Goal: Task Accomplishment & Management: Complete application form

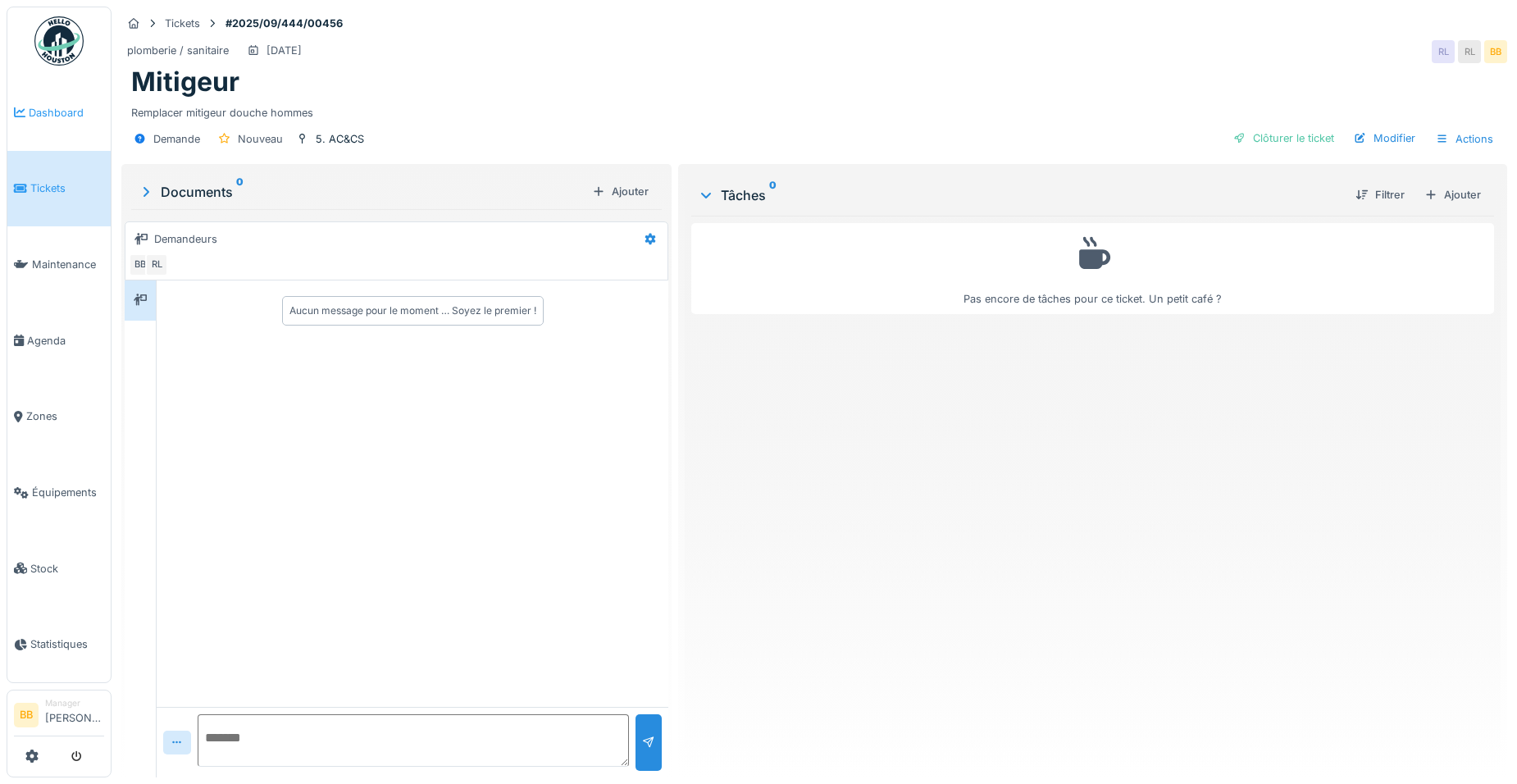
drag, startPoint x: 0, startPoint y: 0, endPoint x: 52, endPoint y: 114, distance: 125.3
click at [52, 114] on span "Dashboard" at bounding box center [66, 112] width 75 height 15
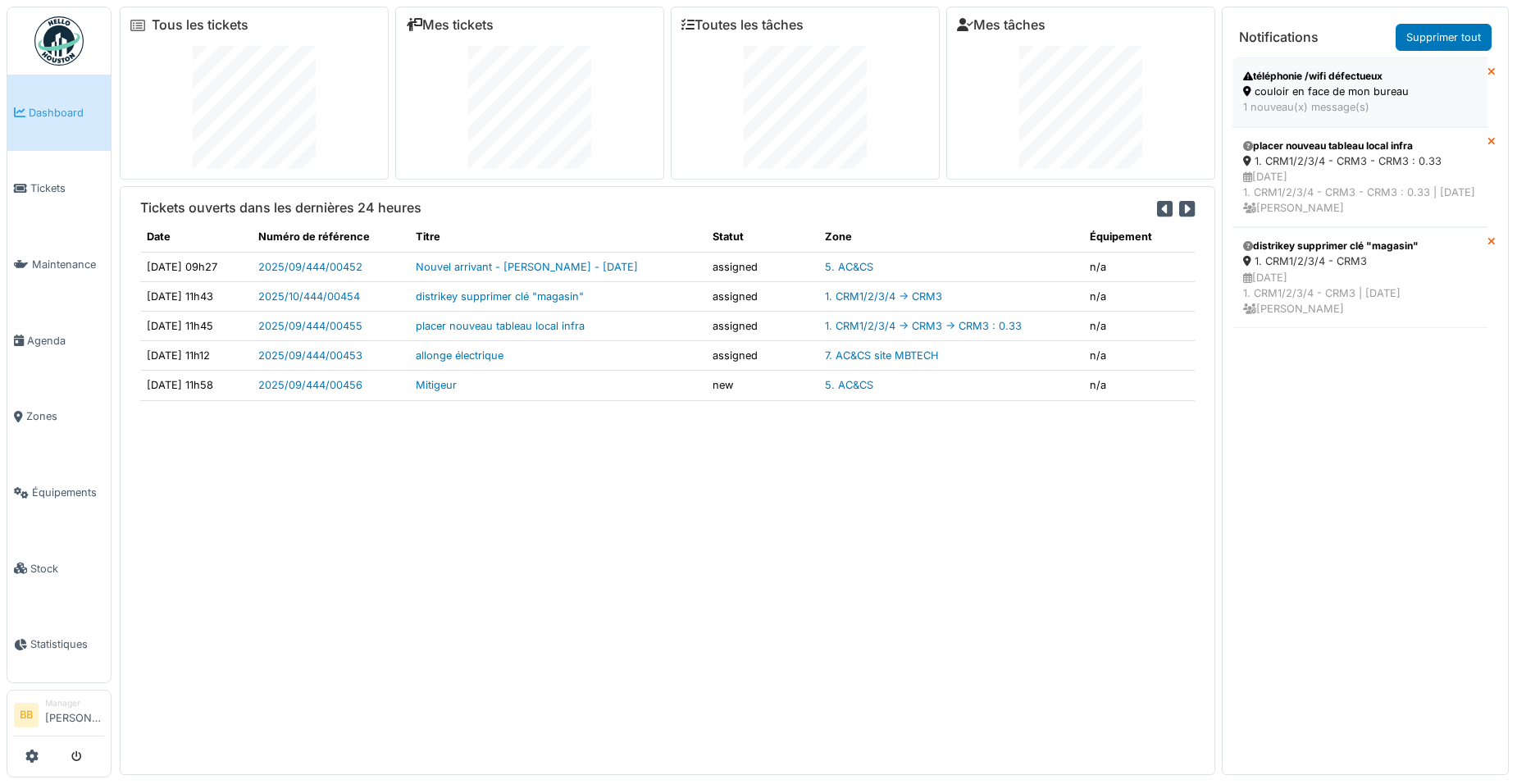
click at [1339, 104] on div "1 nouveau(x) message(s)" at bounding box center [1359, 107] width 234 height 15
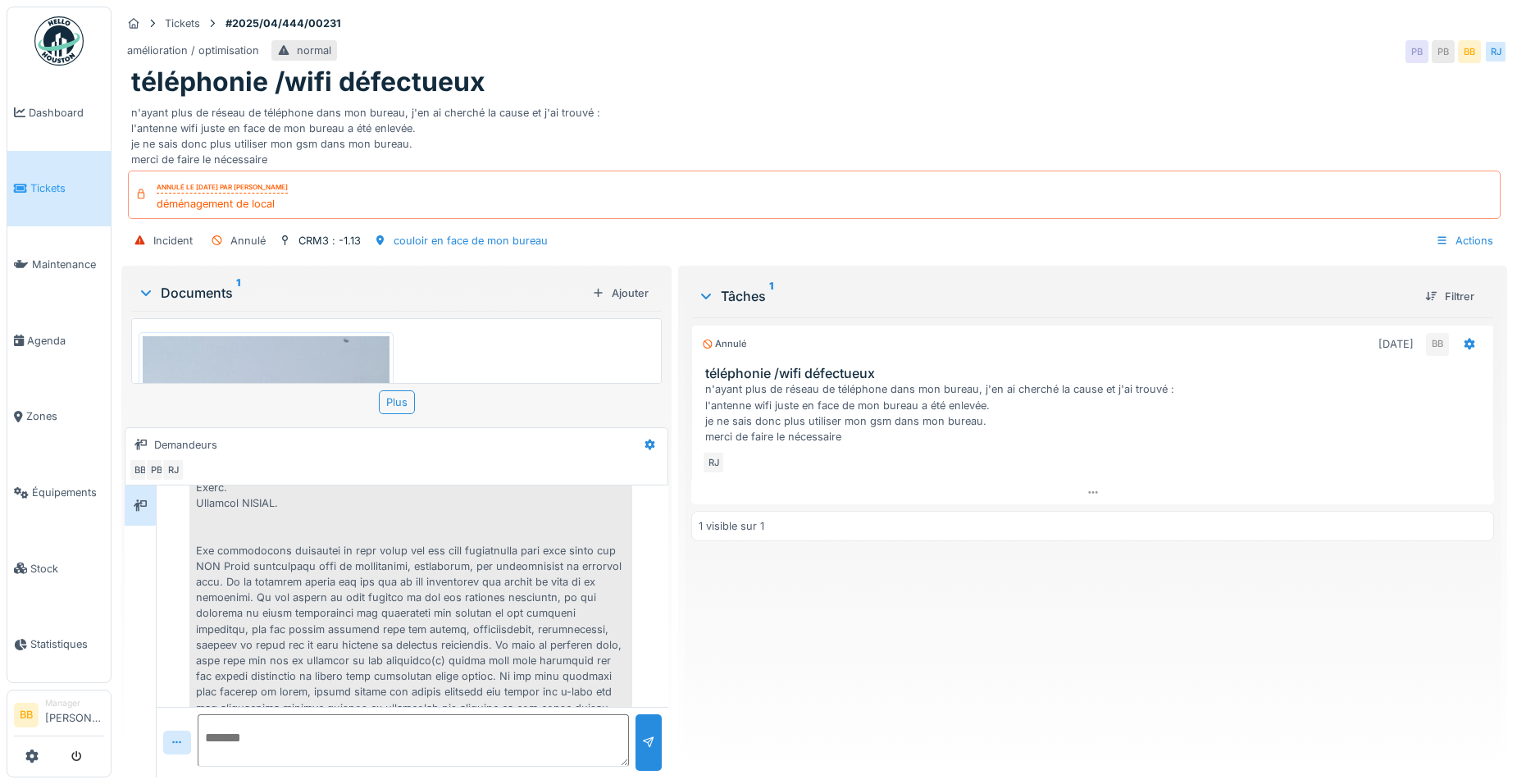
scroll to position [314, 0]
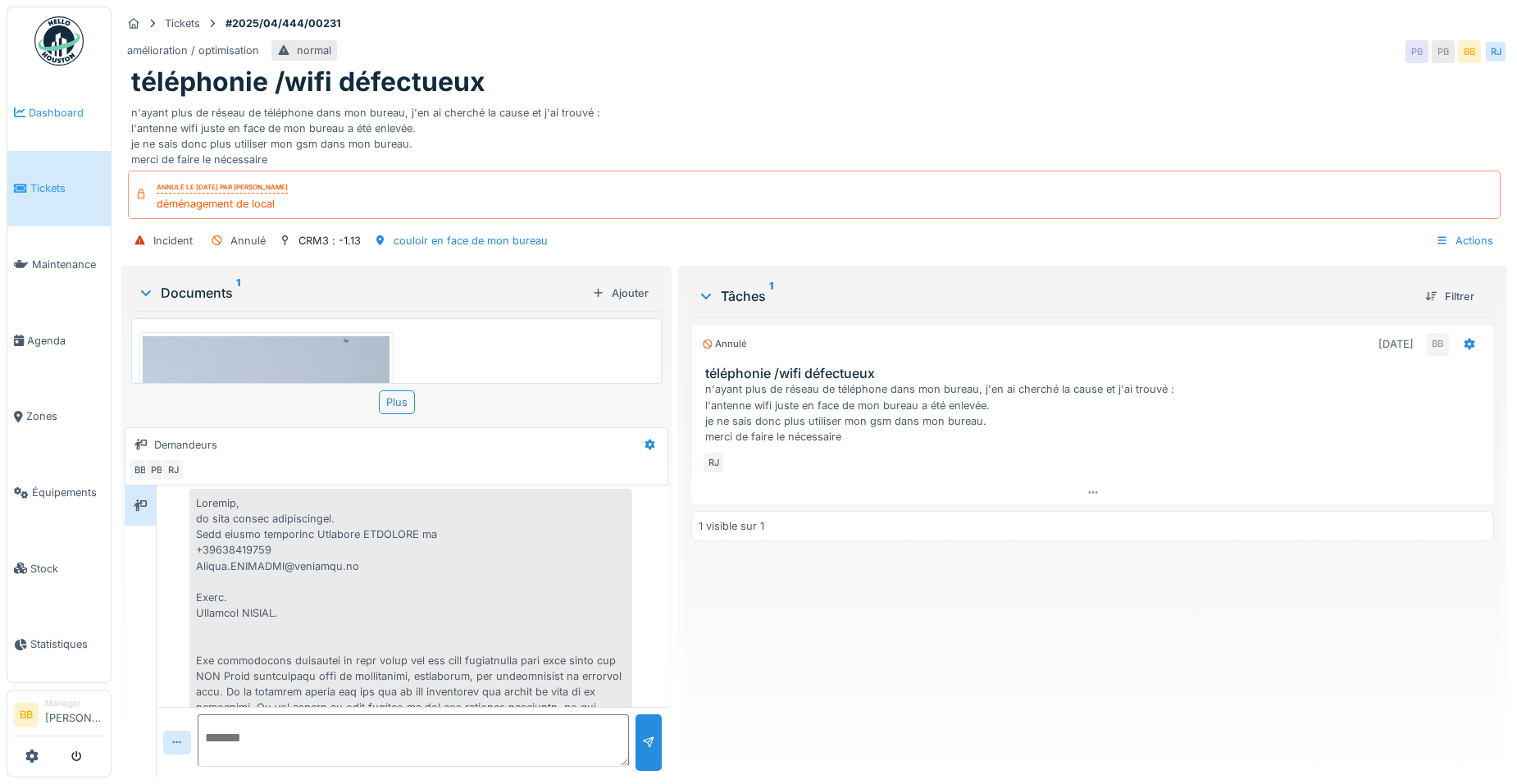
click at [49, 116] on span "Dashboard" at bounding box center [66, 112] width 75 height 15
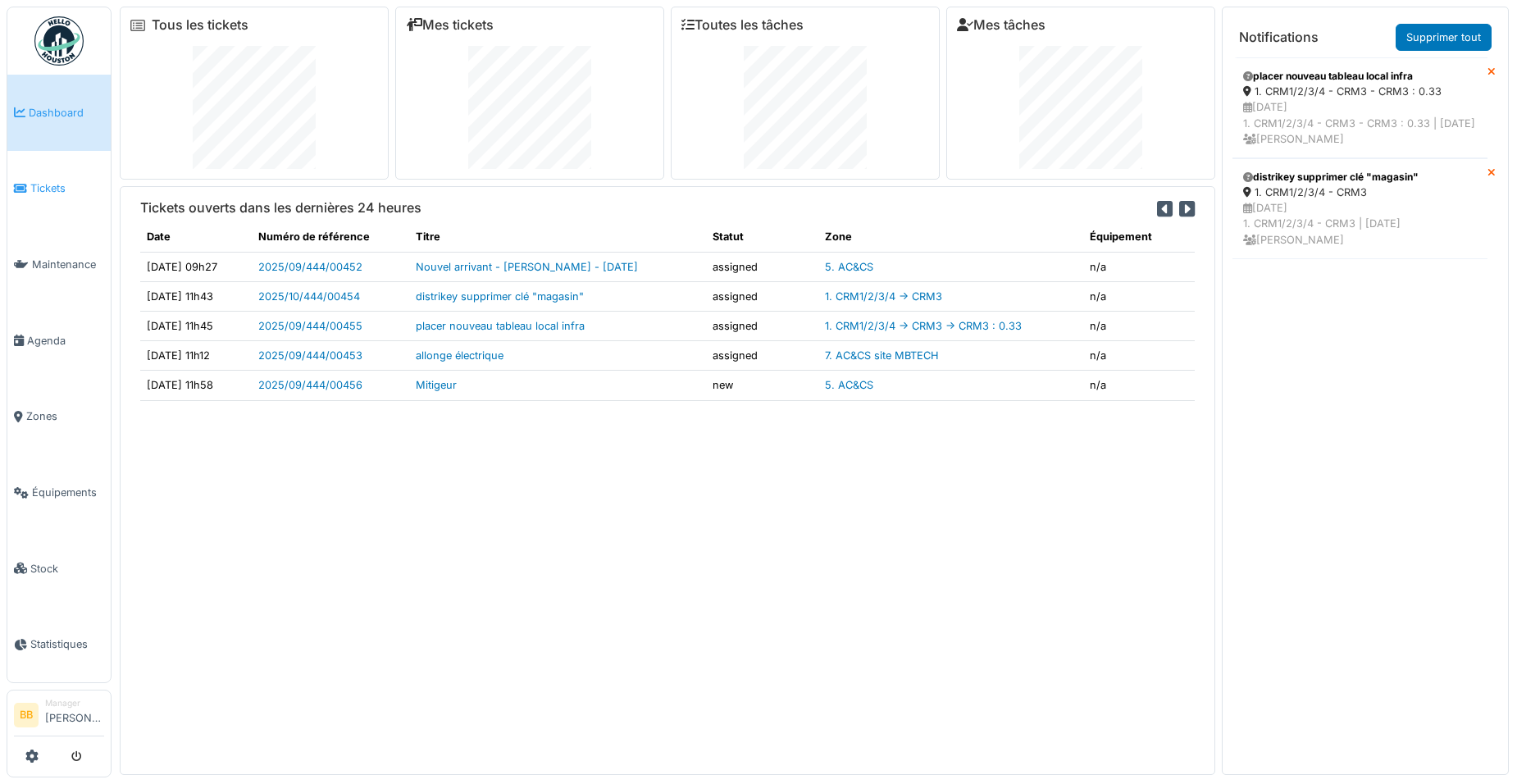
click at [35, 181] on span "Tickets" at bounding box center [67, 188] width 73 height 15
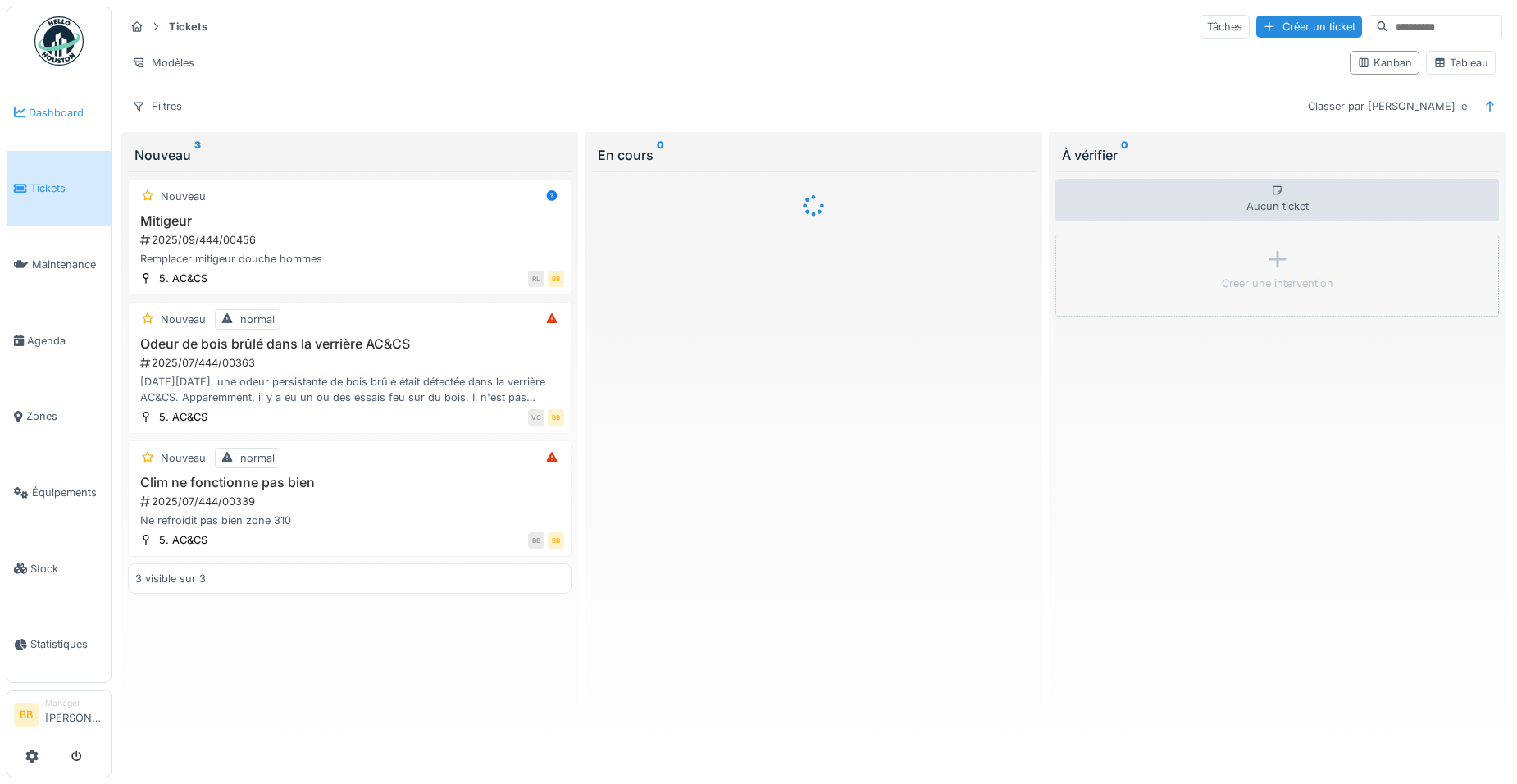
click at [66, 105] on span "Dashboard" at bounding box center [66, 112] width 75 height 15
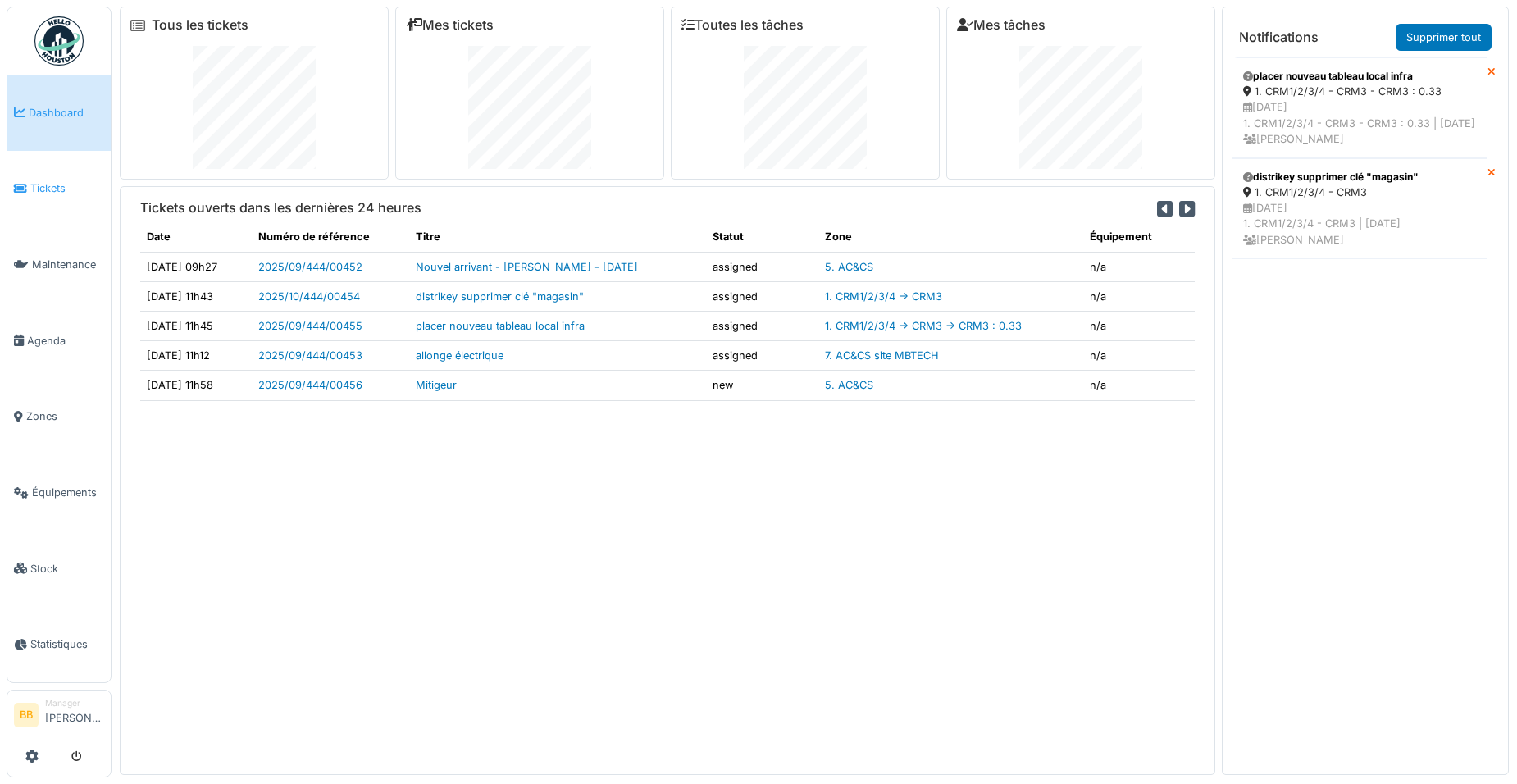
click at [66, 172] on link "Tickets" at bounding box center [58, 189] width 103 height 76
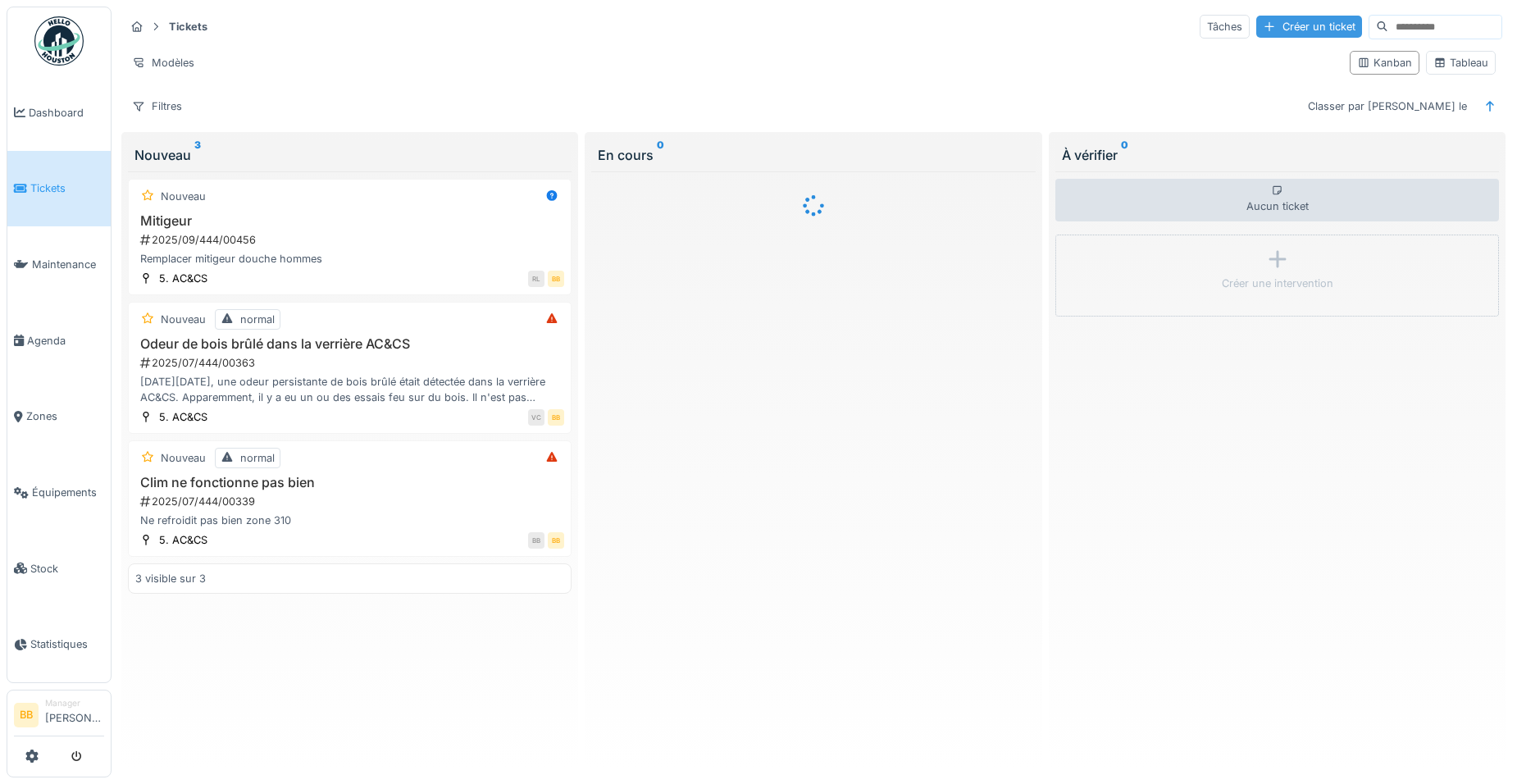
click at [1257, 28] on div "Créer un ticket" at bounding box center [1309, 26] width 106 height 22
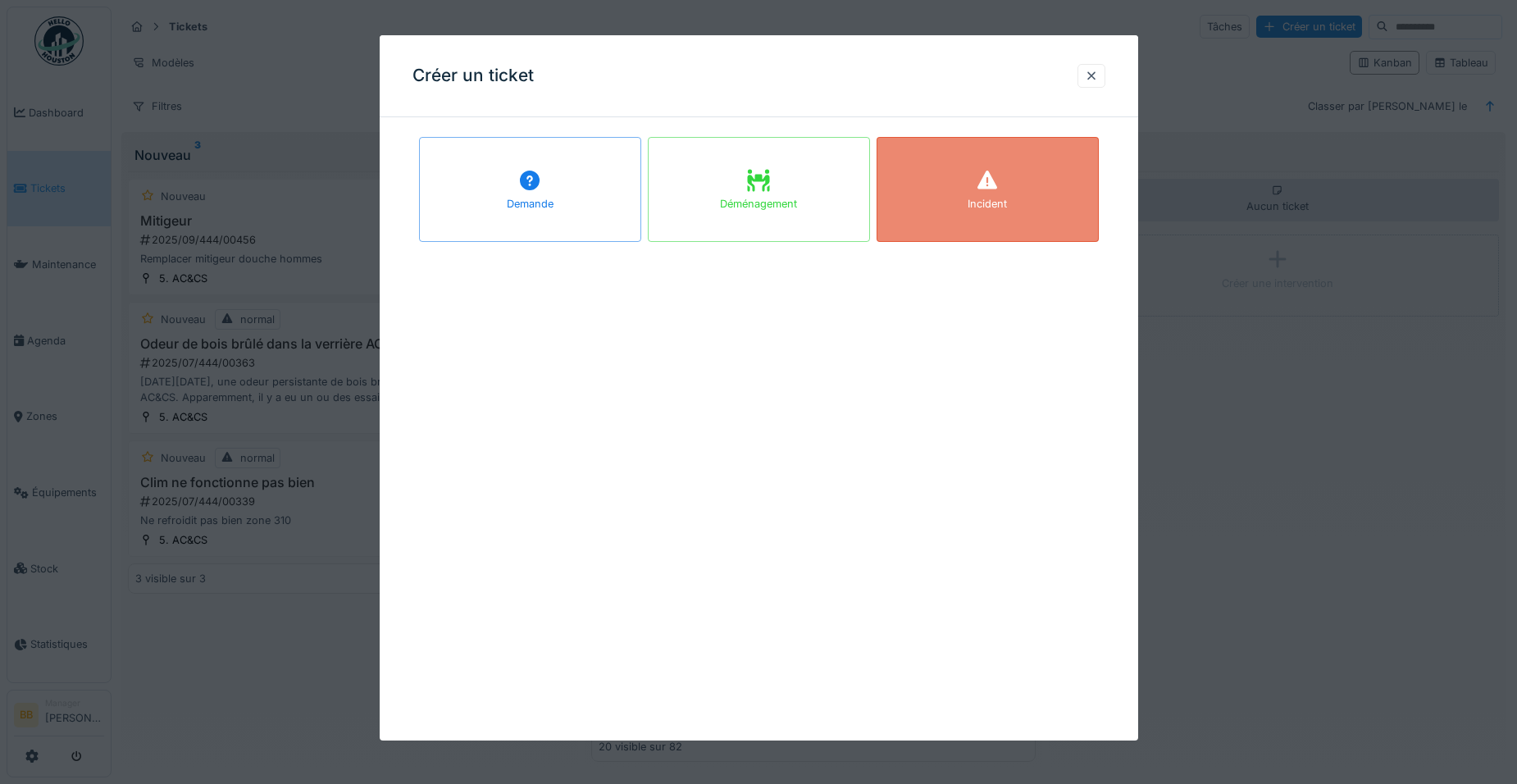
click at [934, 173] on div "Incident" at bounding box center [987, 189] width 222 height 105
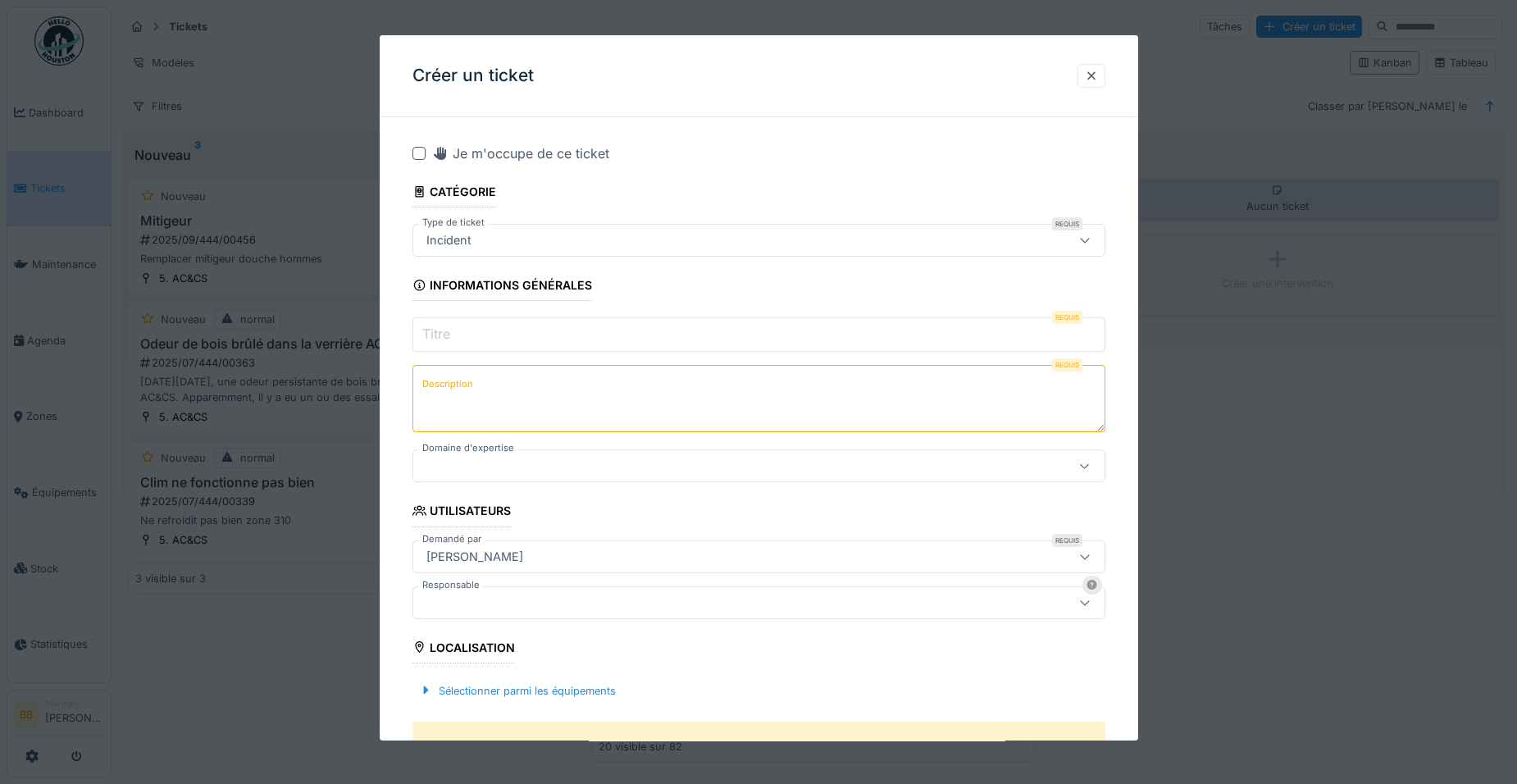
click at [680, 328] on input "Titre" at bounding box center [759, 335] width 693 height 34
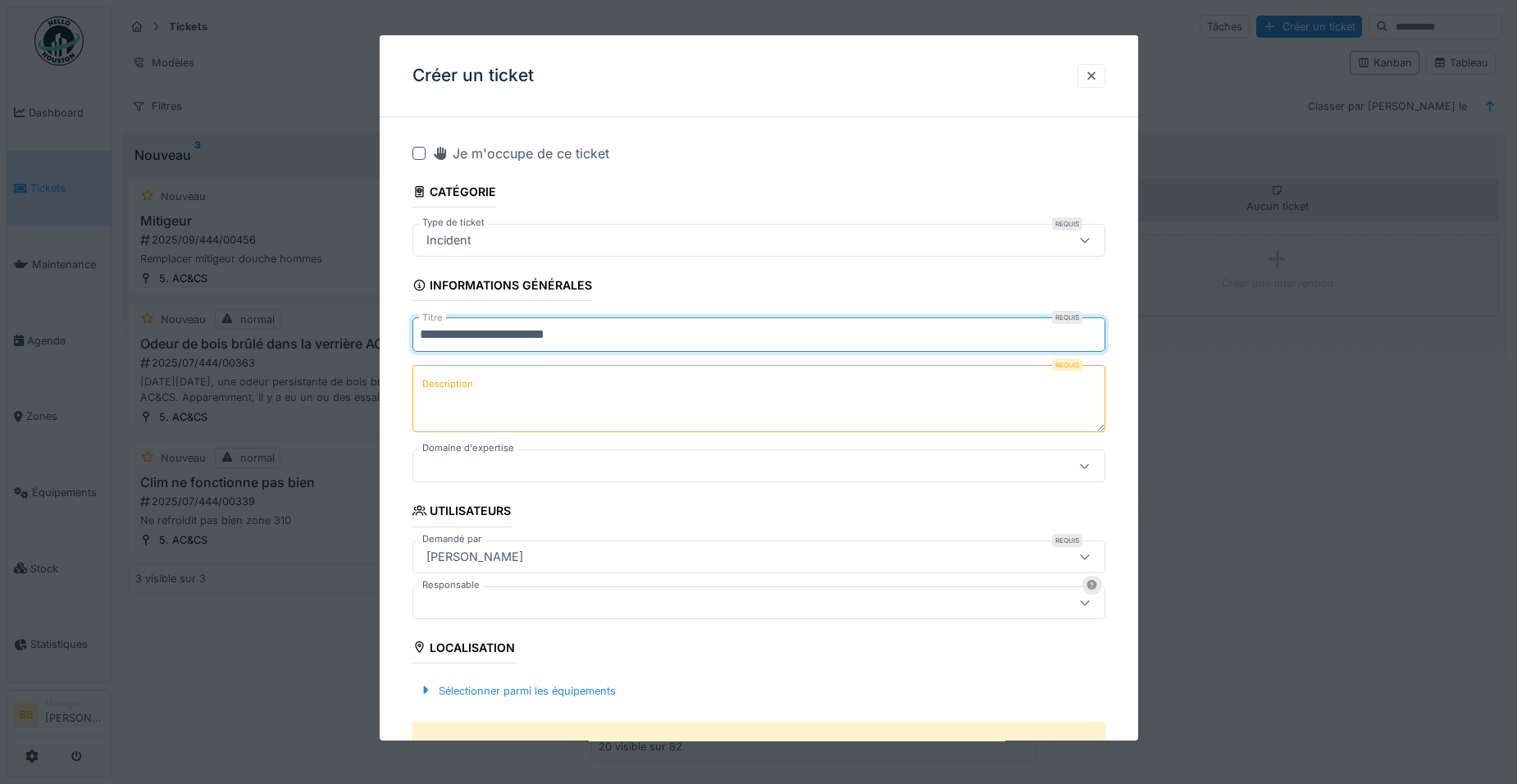
type input "**********"
click at [561, 386] on textarea "Description" at bounding box center [759, 398] width 693 height 67
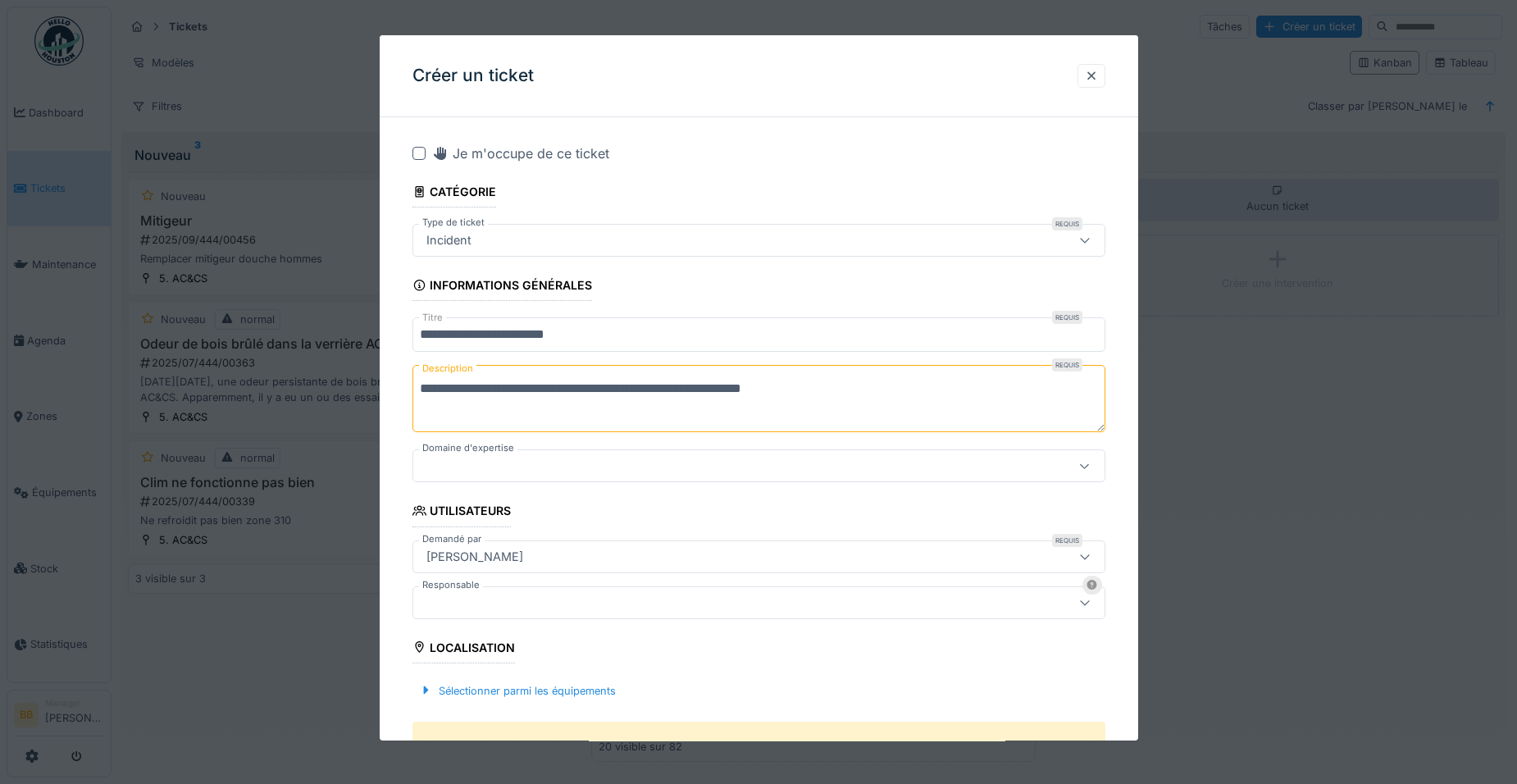
type textarea "**********"
click at [576, 465] on div at bounding box center [718, 465] width 597 height 18
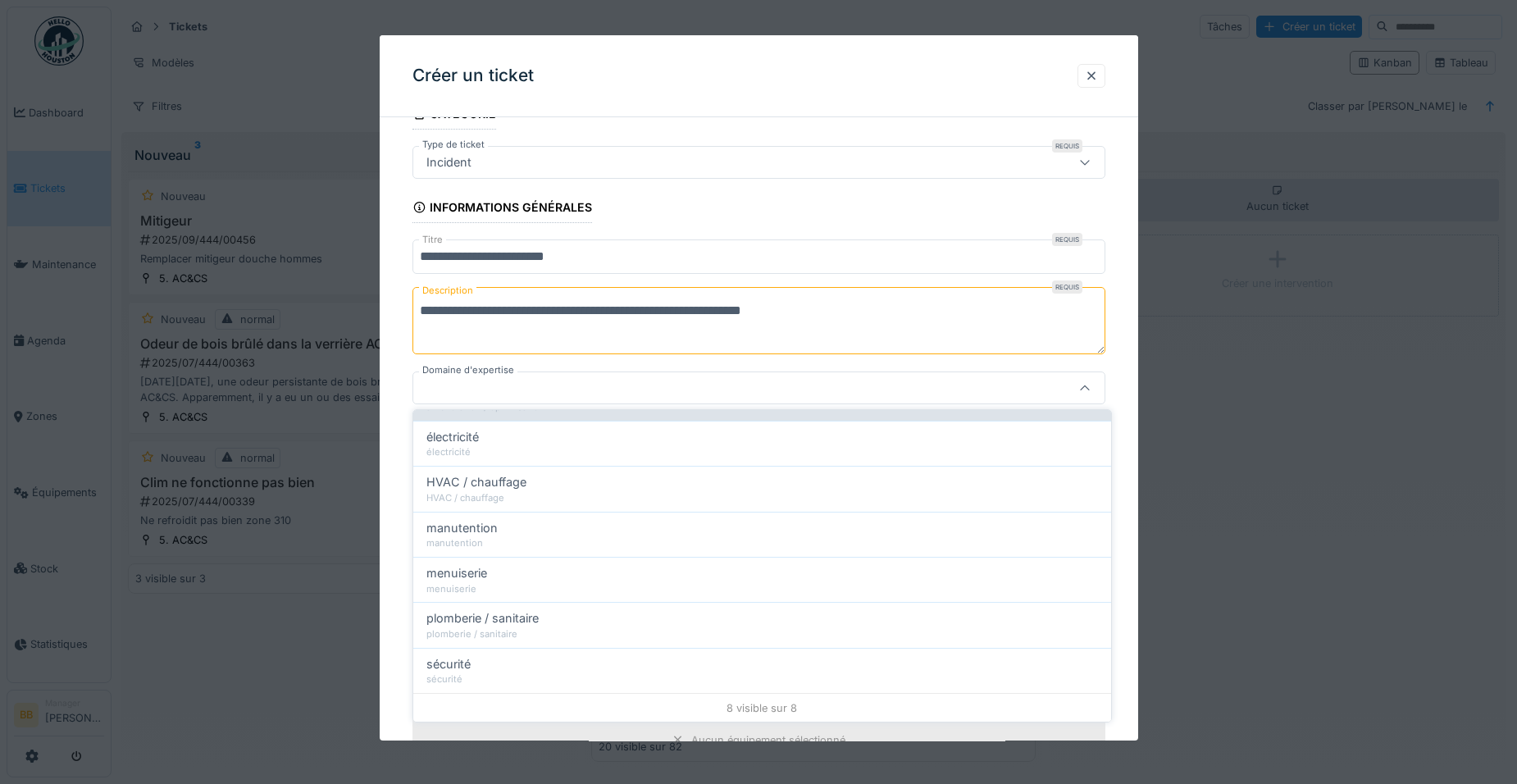
scroll to position [168, 0]
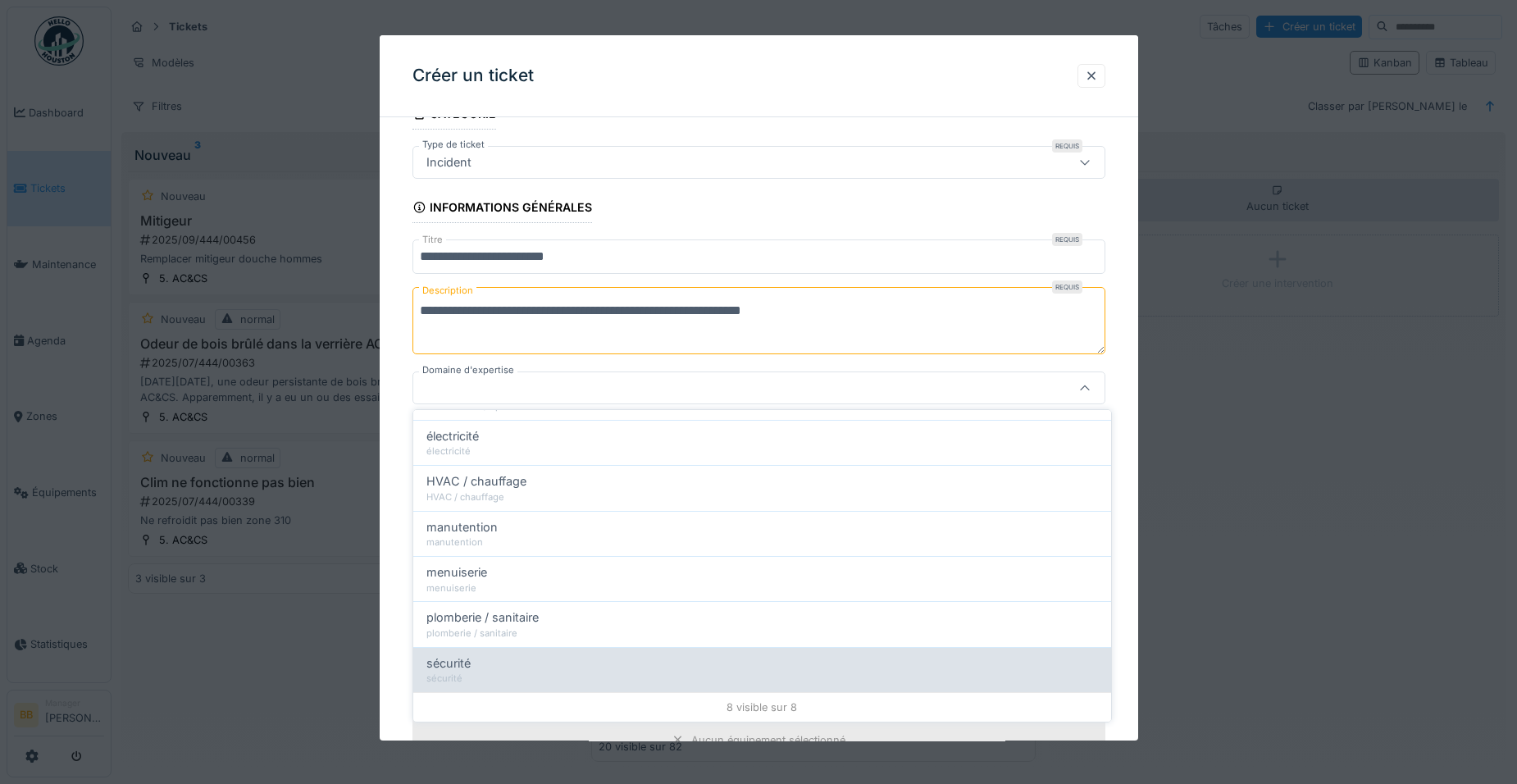
click at [479, 664] on div "sécurité" at bounding box center [762, 663] width 671 height 18
type input "****"
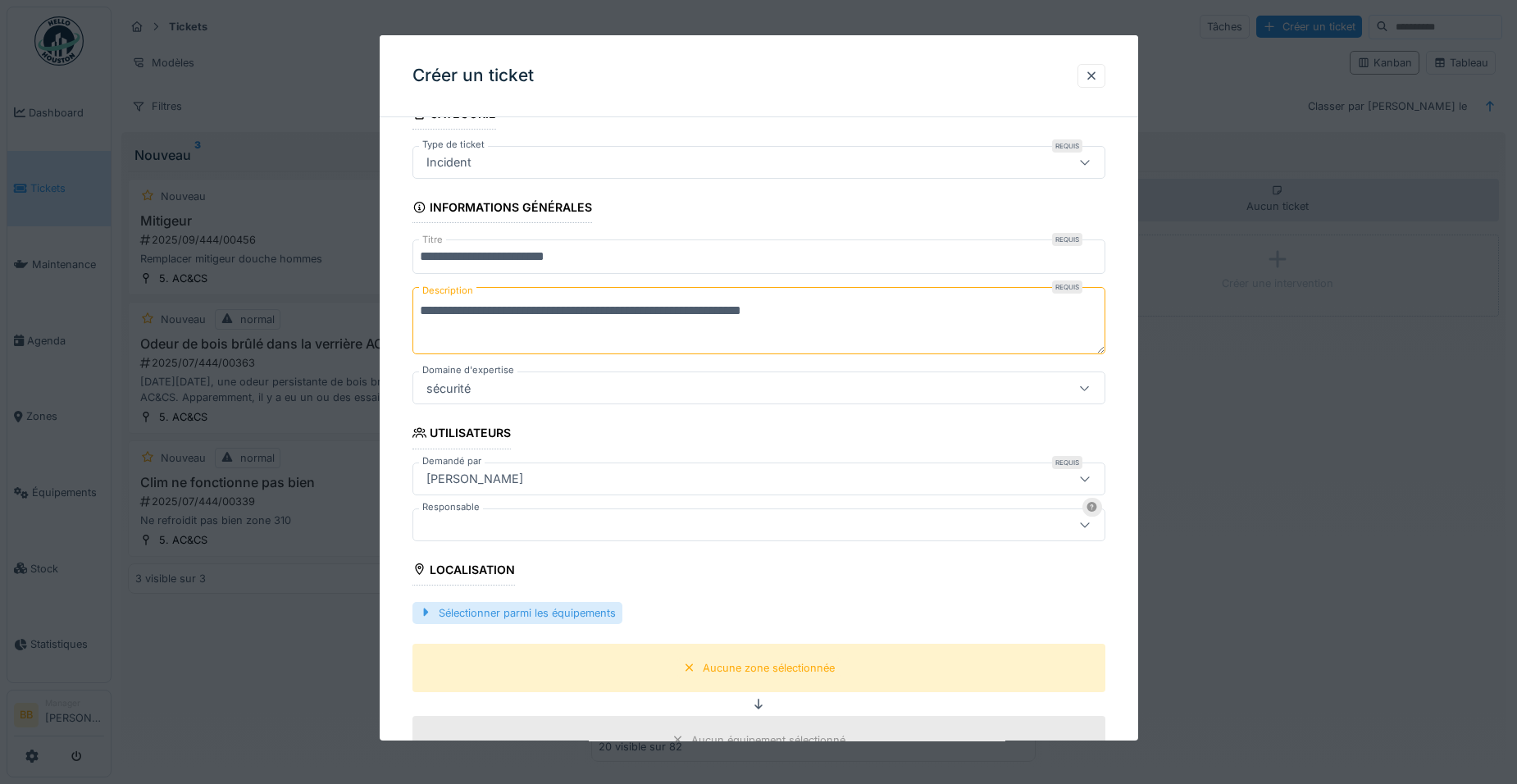
click at [491, 607] on div "Sélectionner parmi les équipements" at bounding box center [517, 613] width 210 height 22
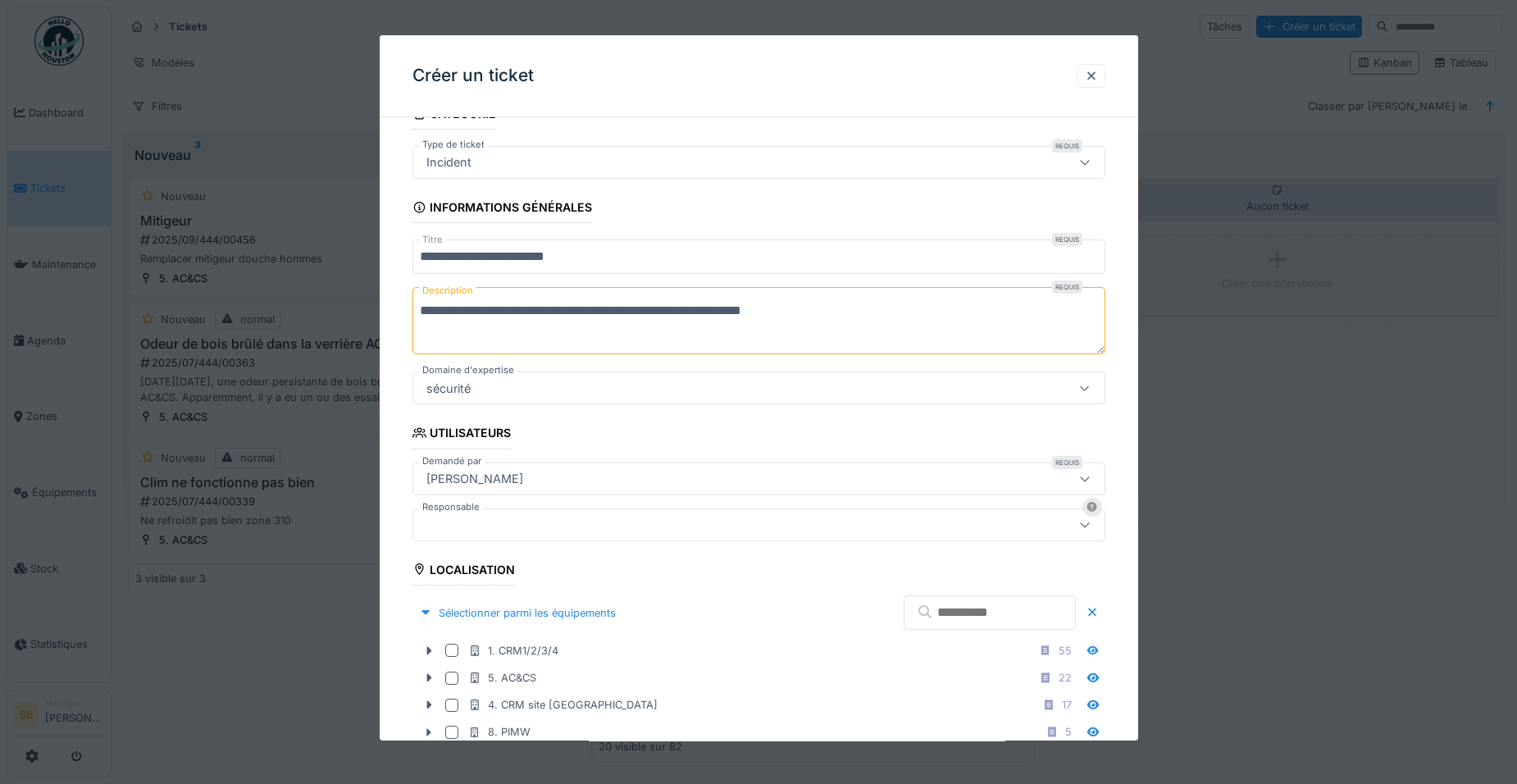
scroll to position [242, 0]
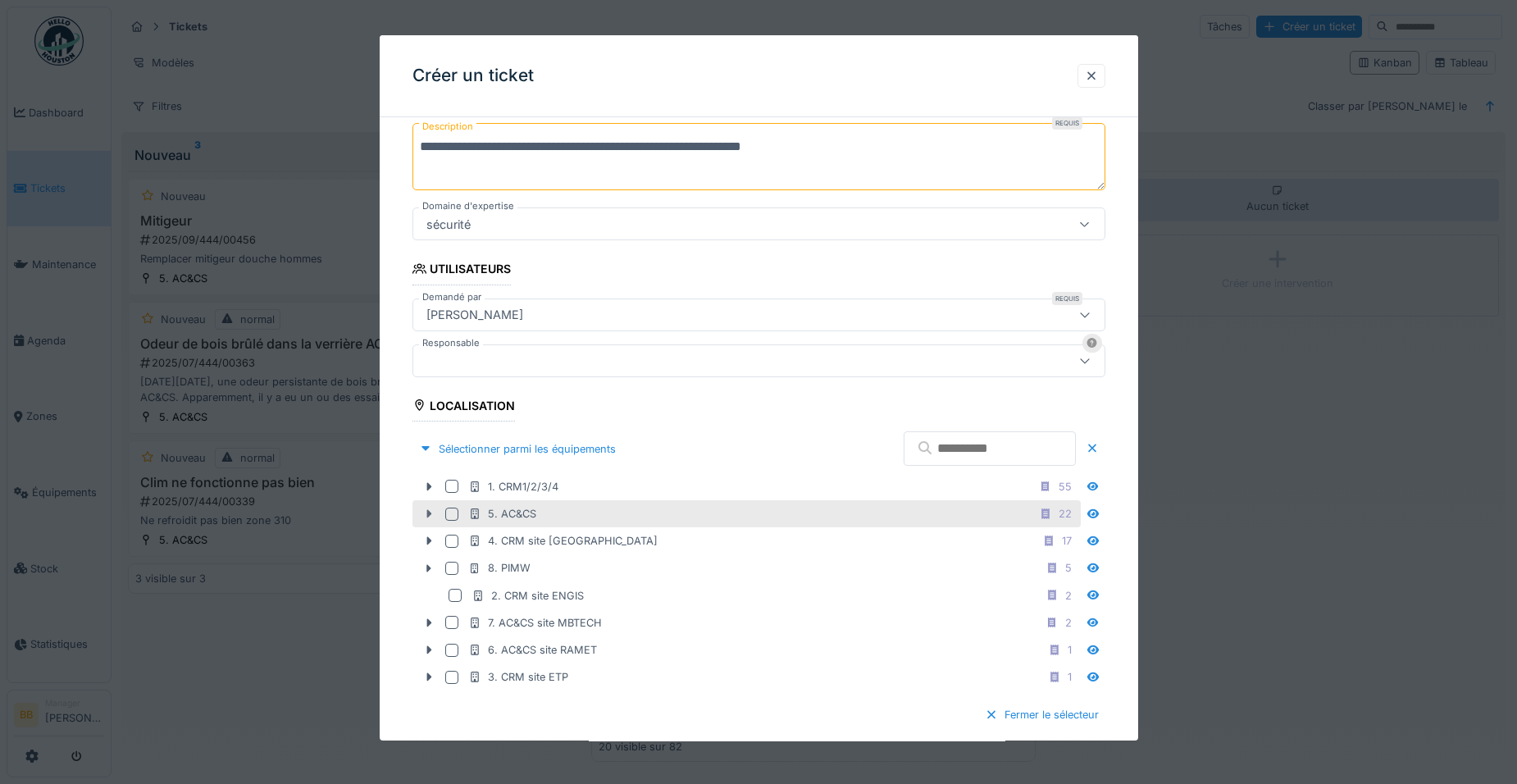
click at [427, 515] on icon at bounding box center [428, 514] width 4 height 8
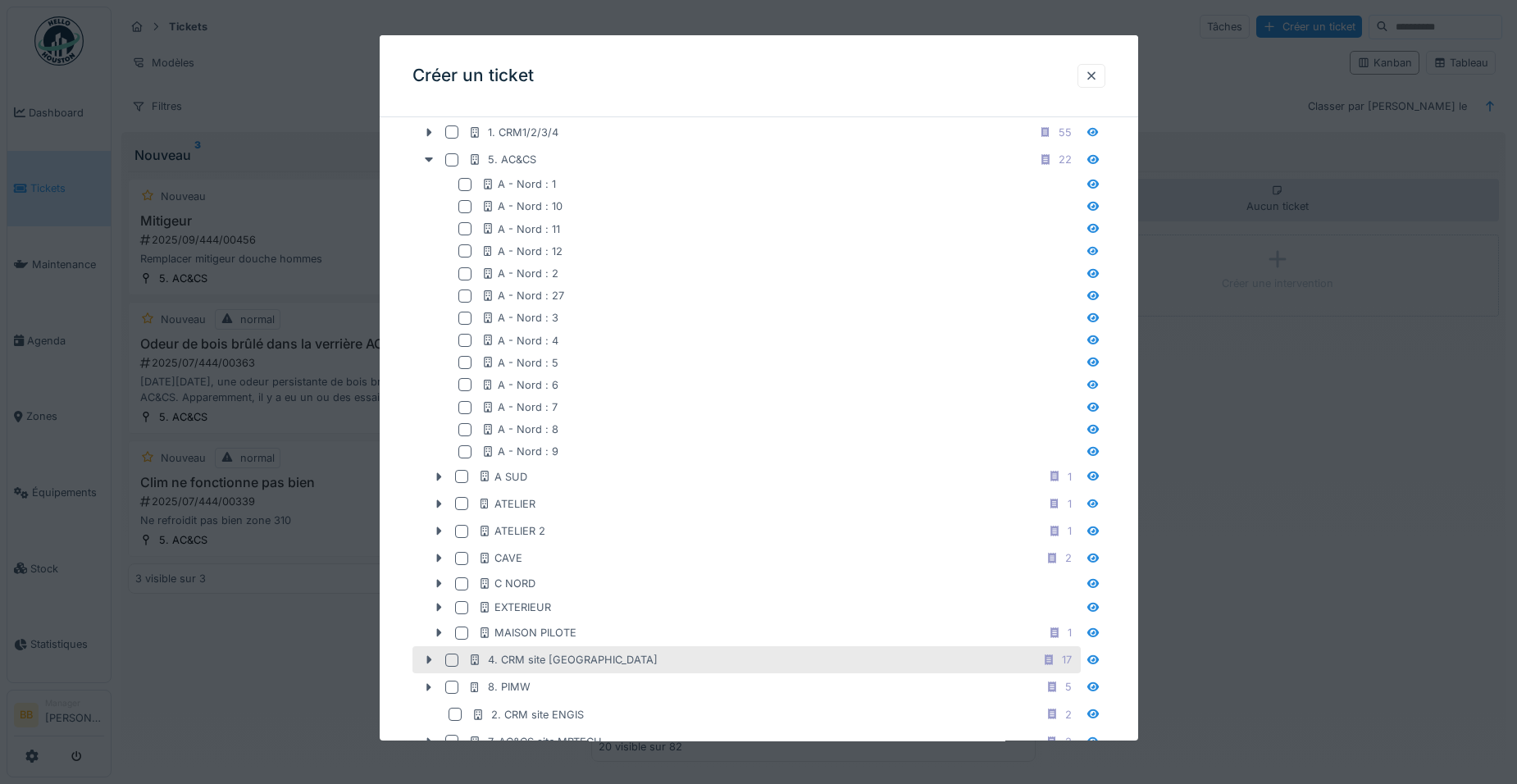
scroll to position [570, 0]
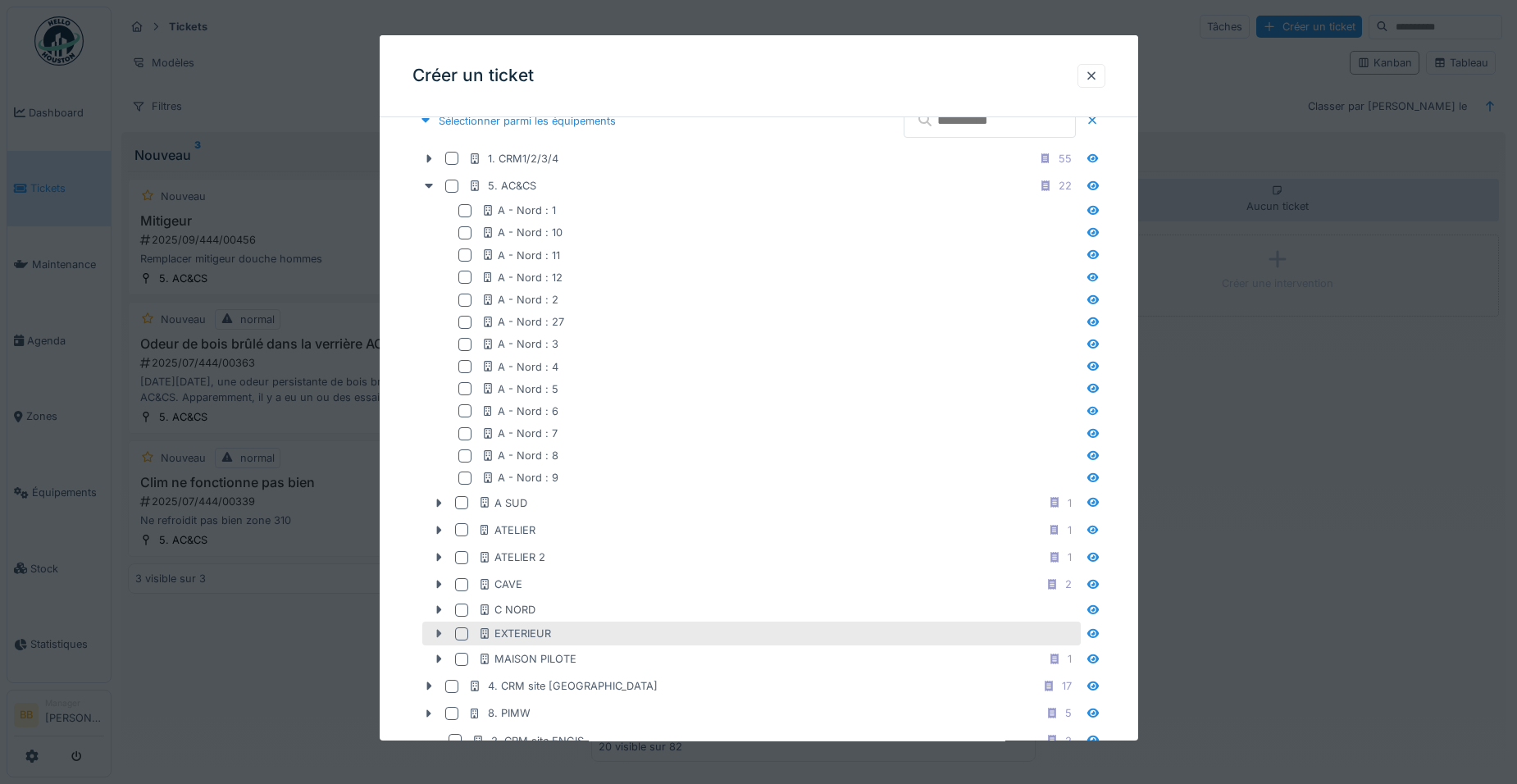
click at [438, 632] on icon at bounding box center [438, 634] width 4 height 8
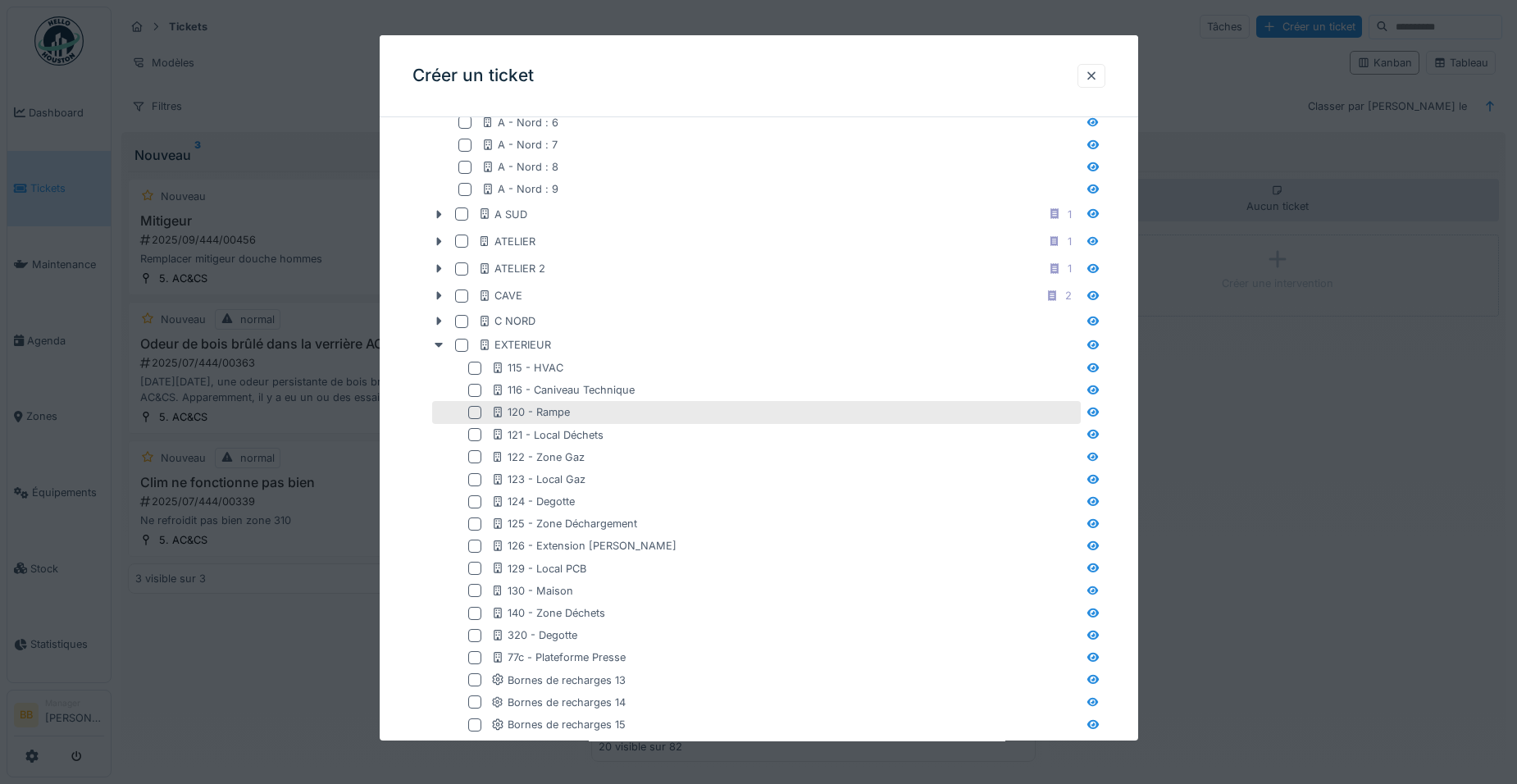
scroll to position [898, 0]
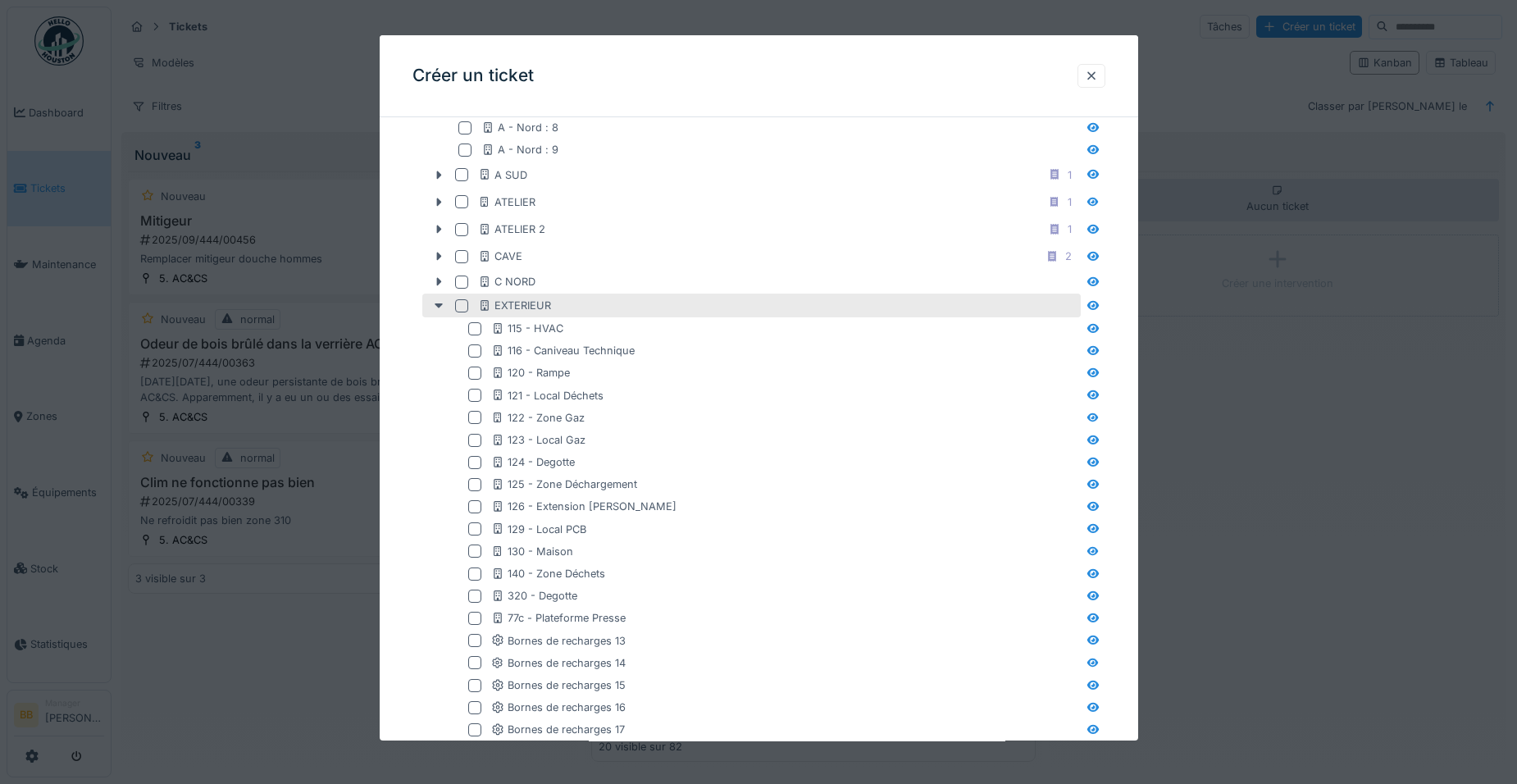
click at [464, 311] on div at bounding box center [461, 305] width 13 height 13
click at [1224, 514] on div at bounding box center [758, 392] width 1517 height 784
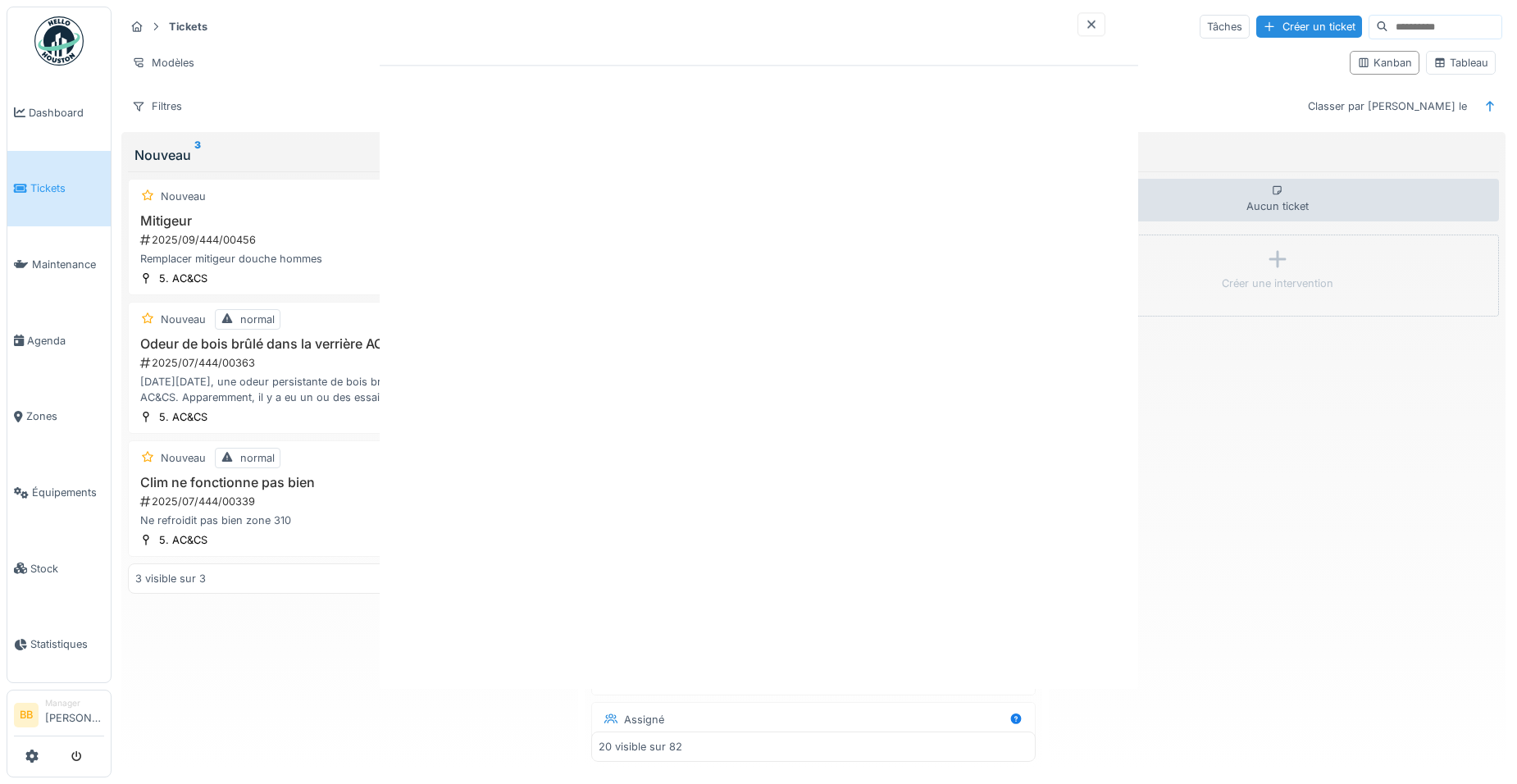
scroll to position [0, 0]
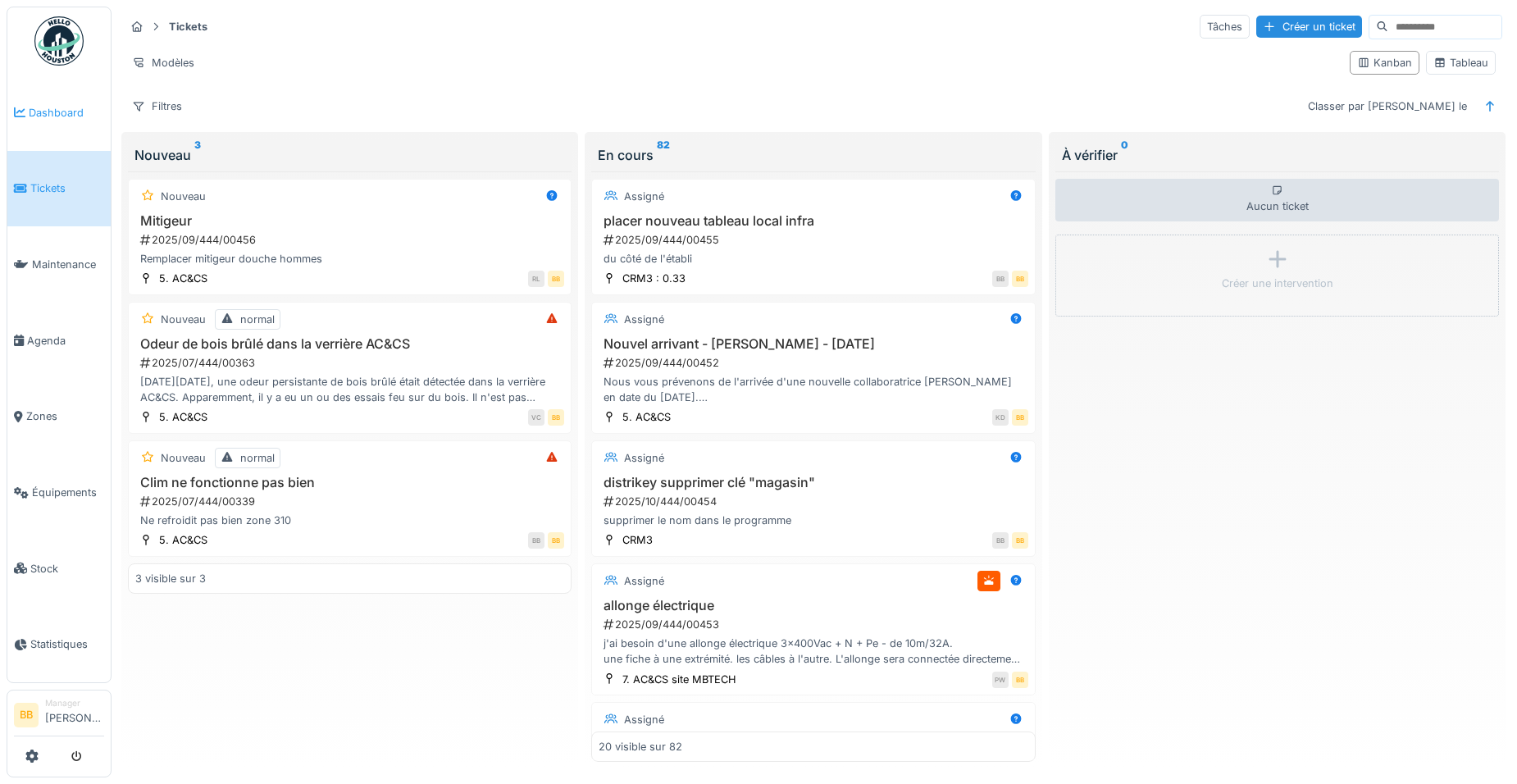
click at [72, 117] on span "Dashboard" at bounding box center [66, 112] width 75 height 15
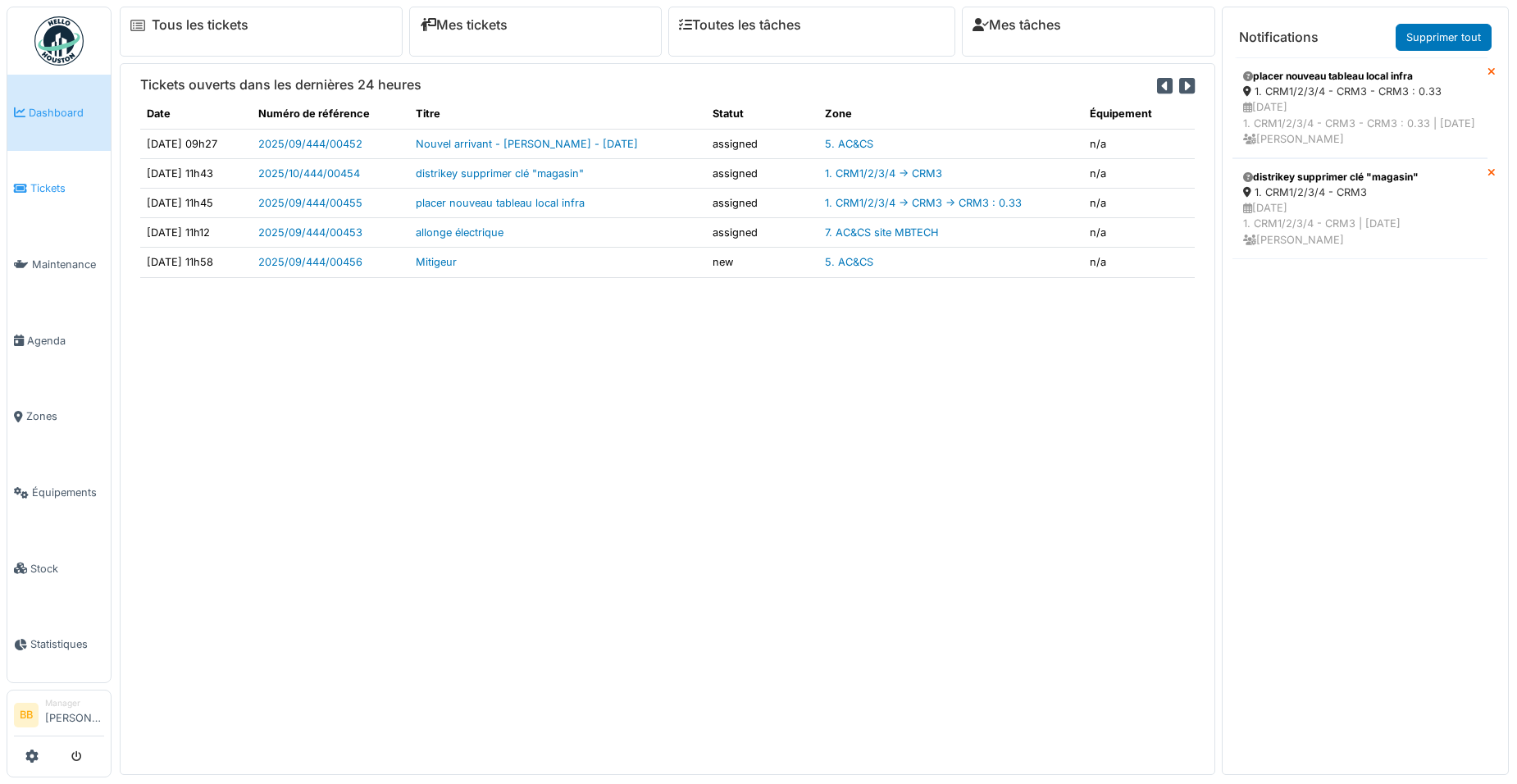
click at [64, 181] on span "Tickets" at bounding box center [67, 188] width 73 height 15
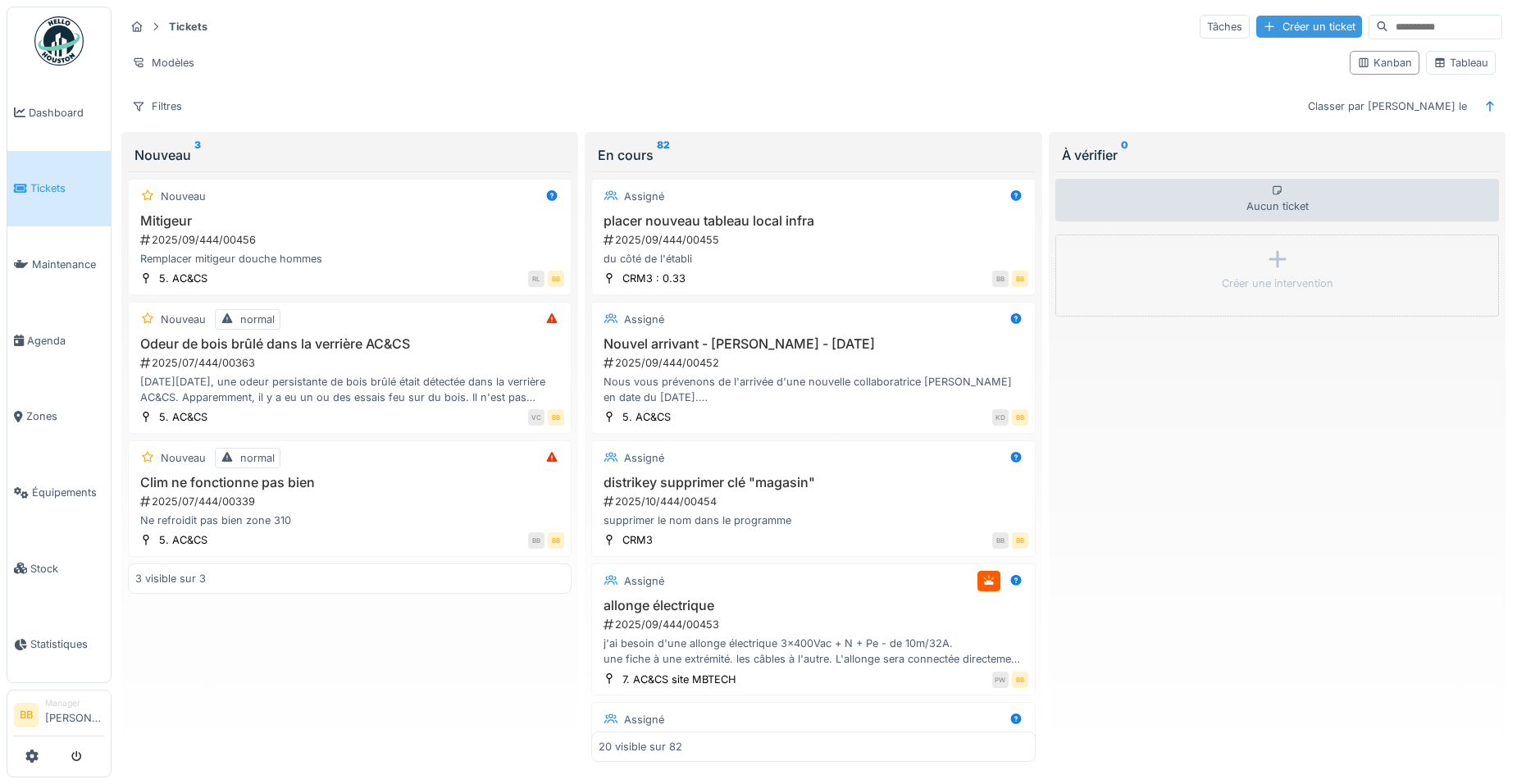
click at [1264, 25] on div "Créer un ticket" at bounding box center [1309, 26] width 106 height 22
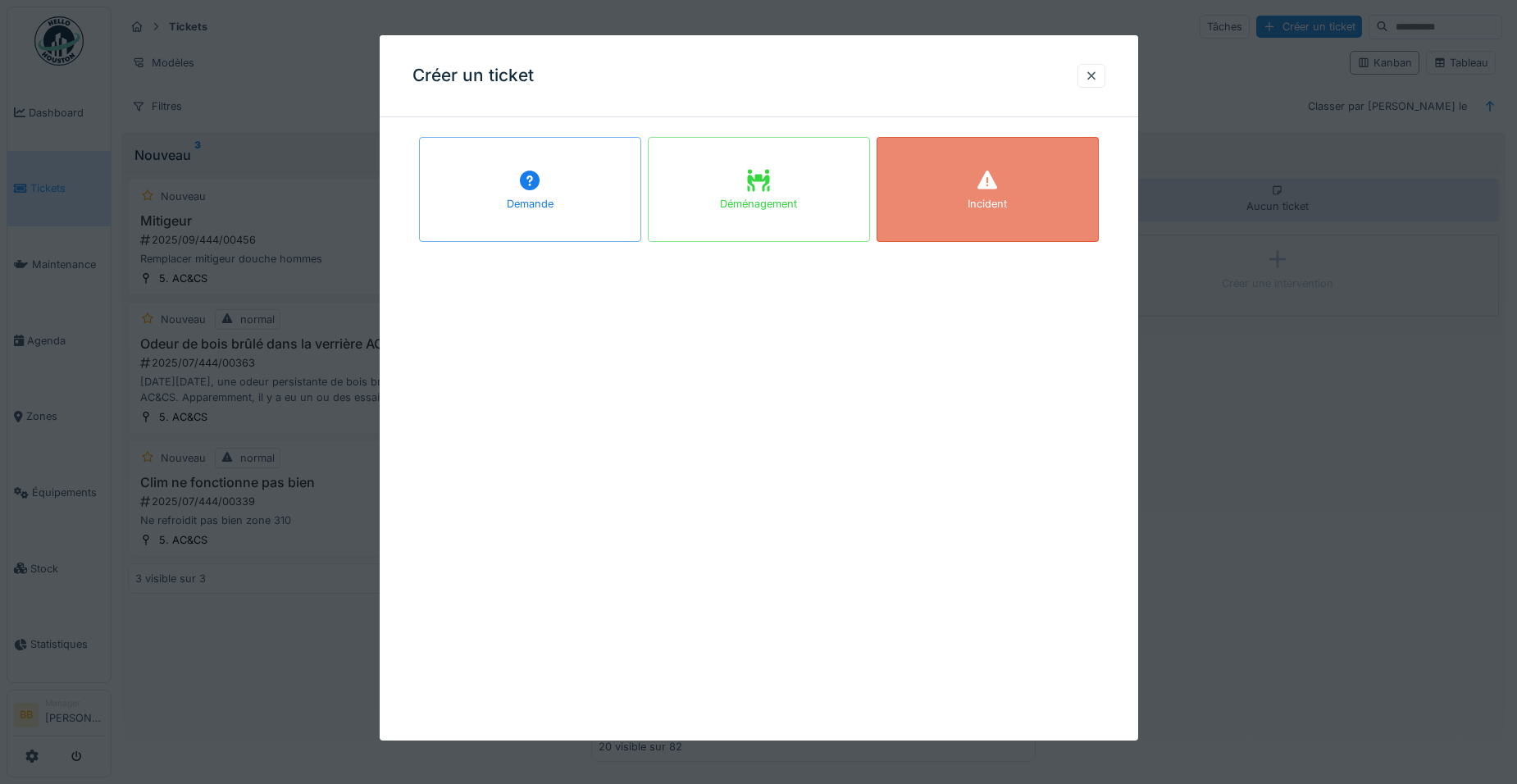
click at [1001, 207] on div "Incident" at bounding box center [987, 203] width 39 height 15
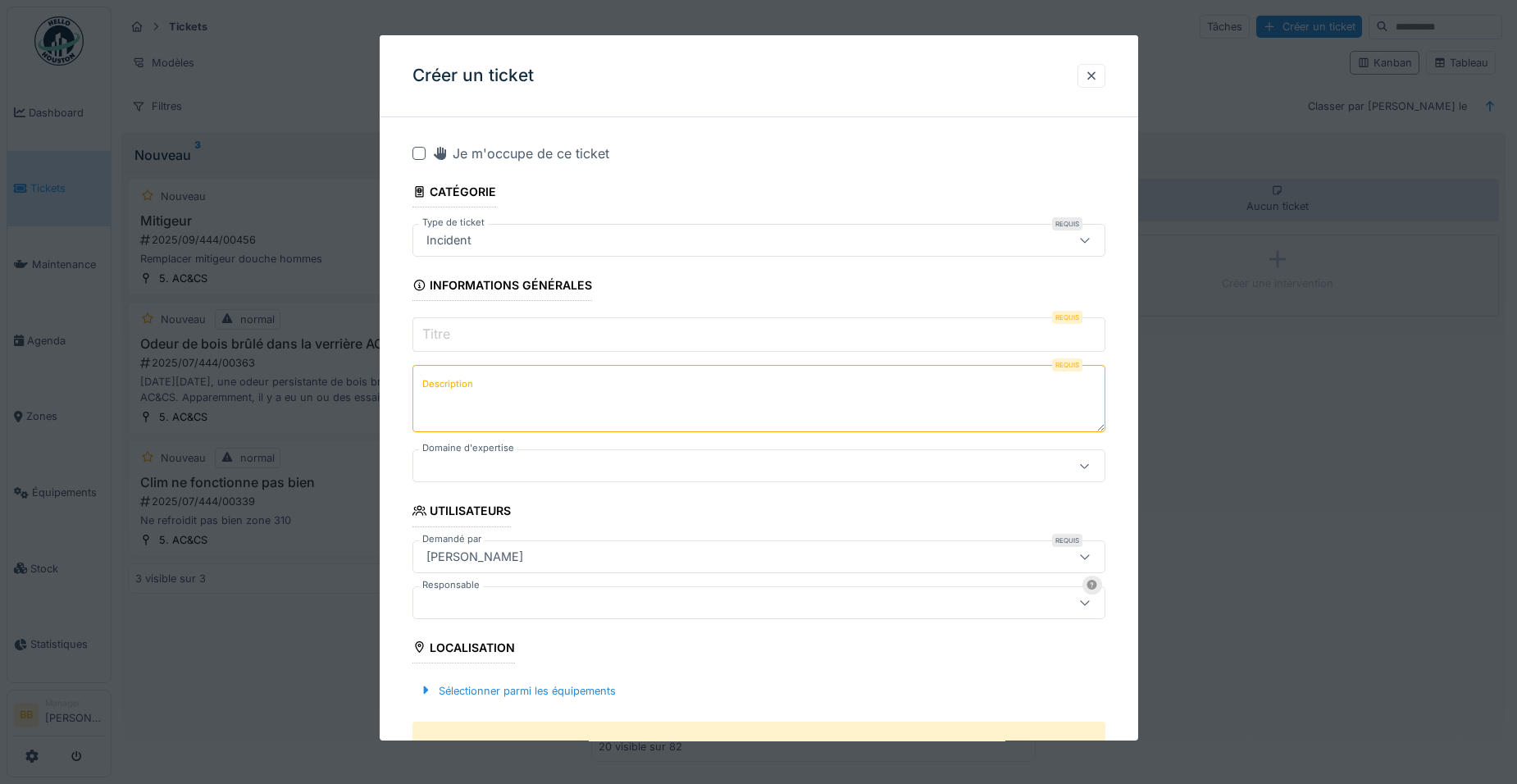
click at [514, 328] on input "Titre" at bounding box center [759, 335] width 693 height 34
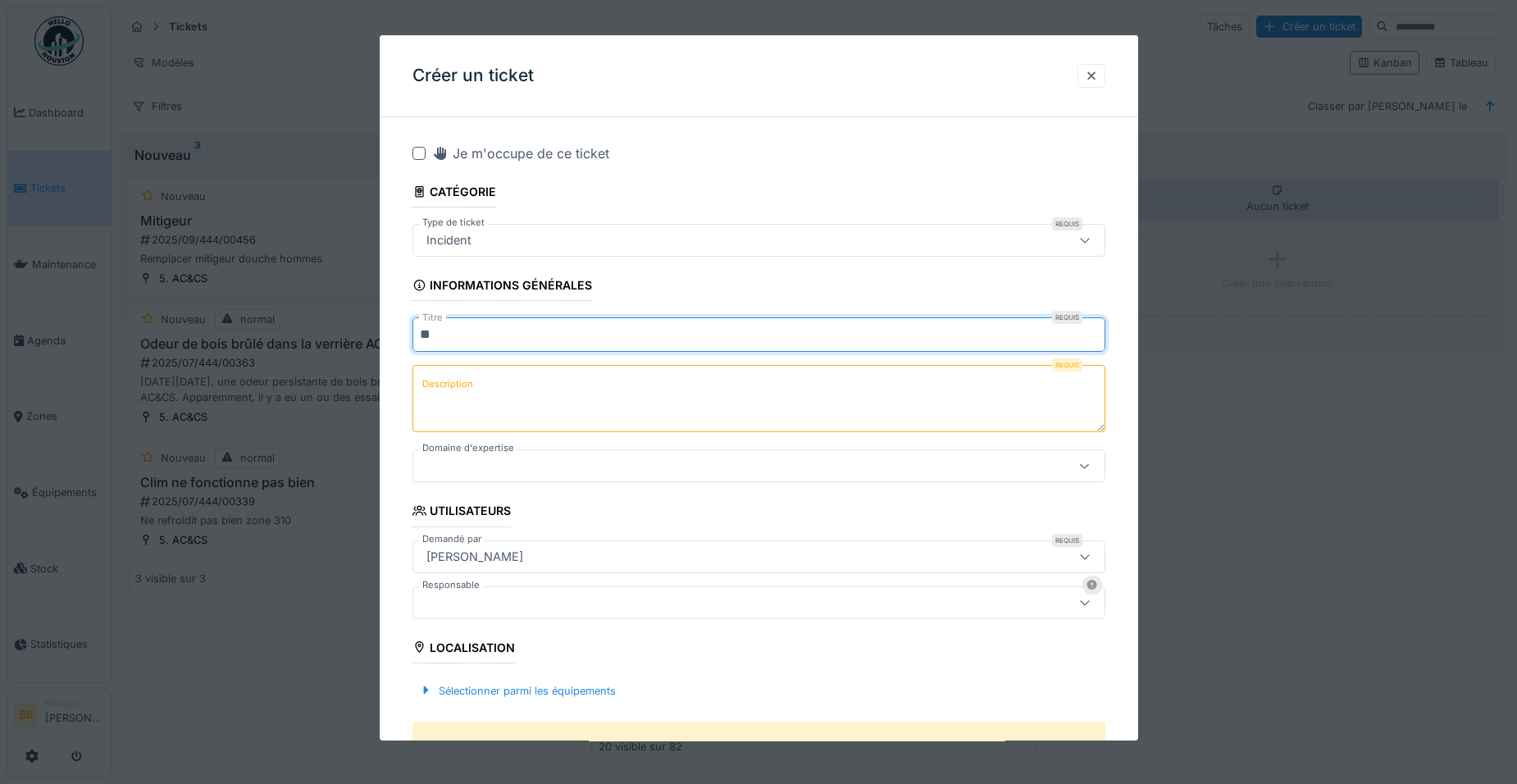
type input "*"
type input "**********"
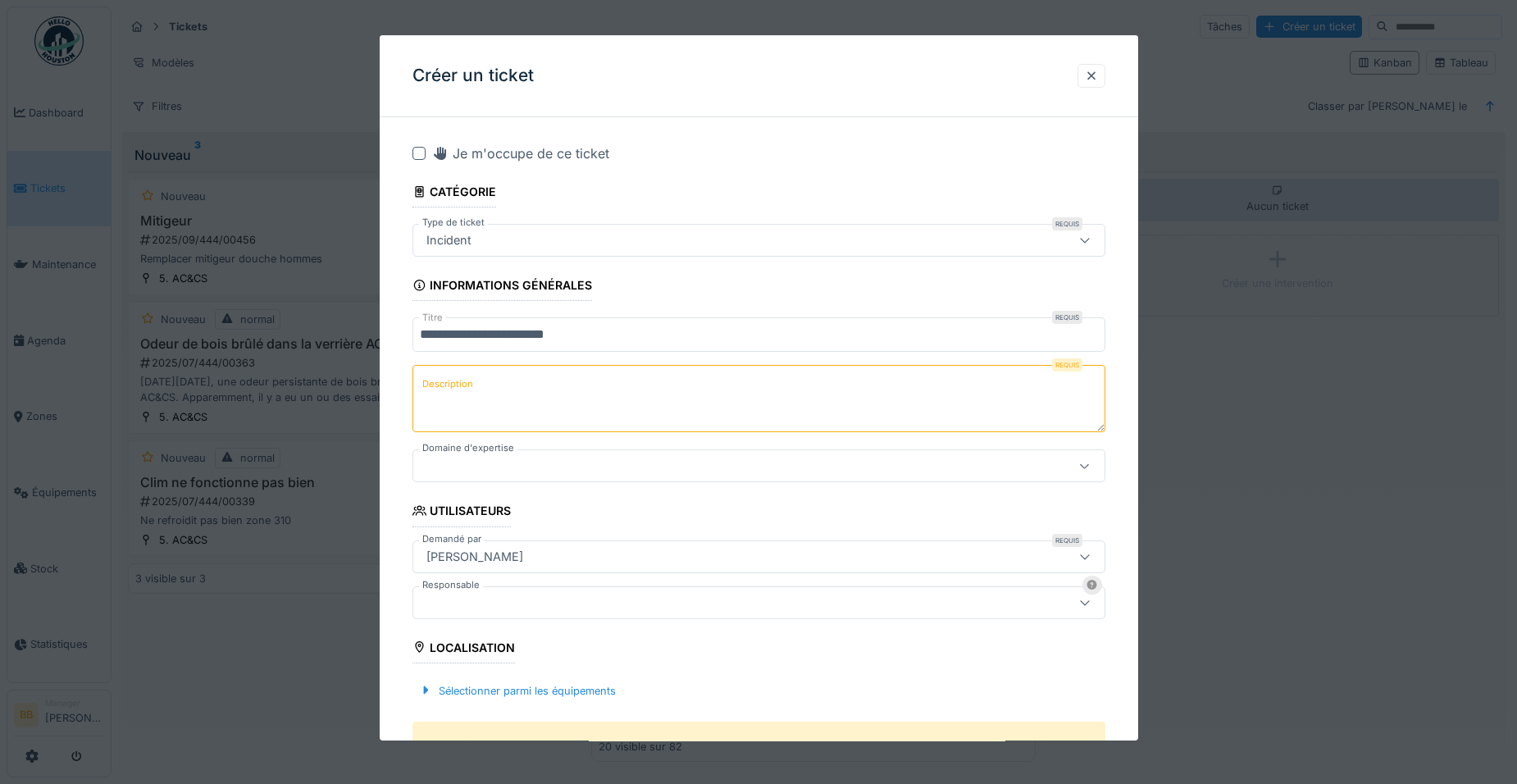
click at [516, 386] on textarea "Description" at bounding box center [759, 398] width 693 height 67
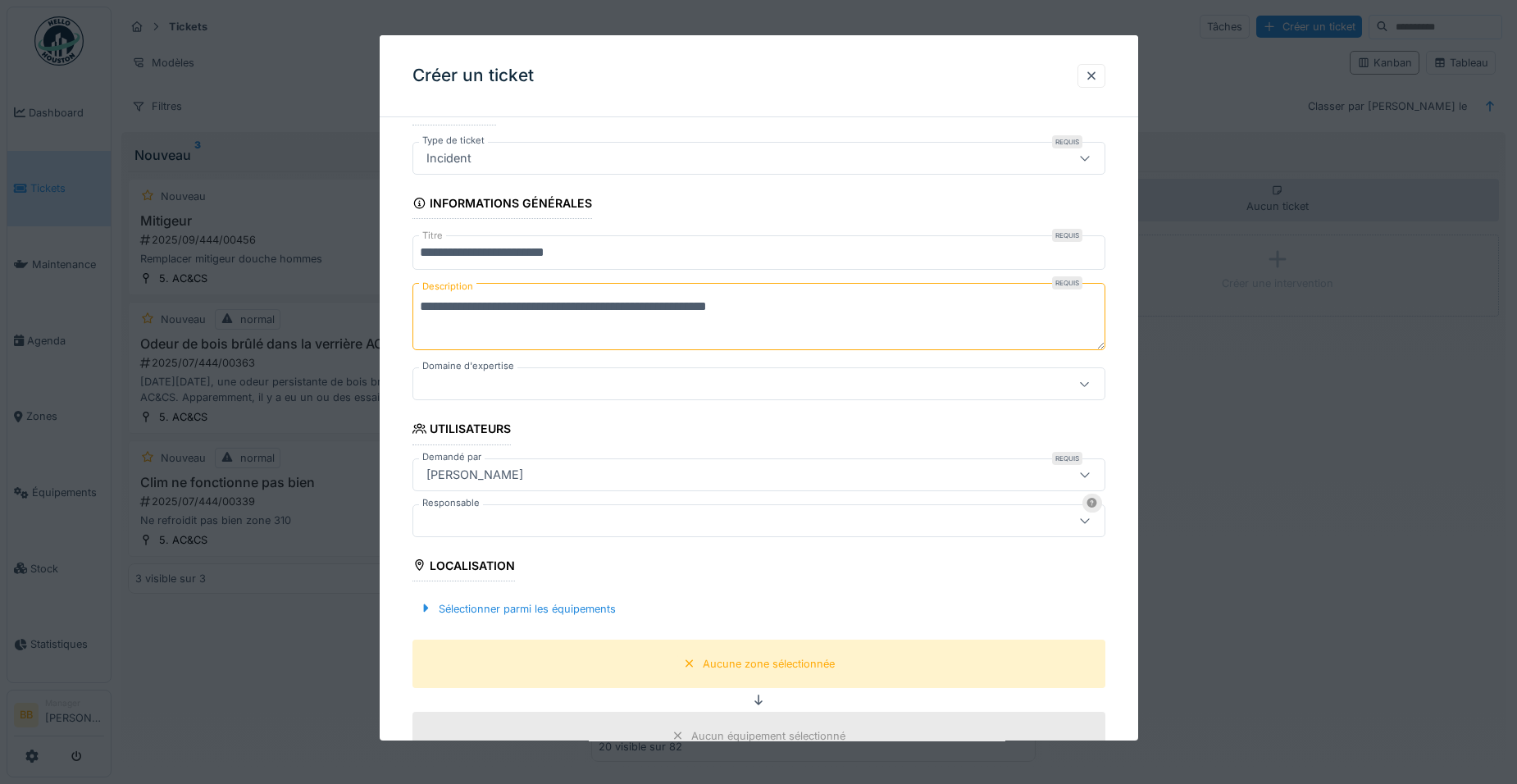
scroll to position [164, 0]
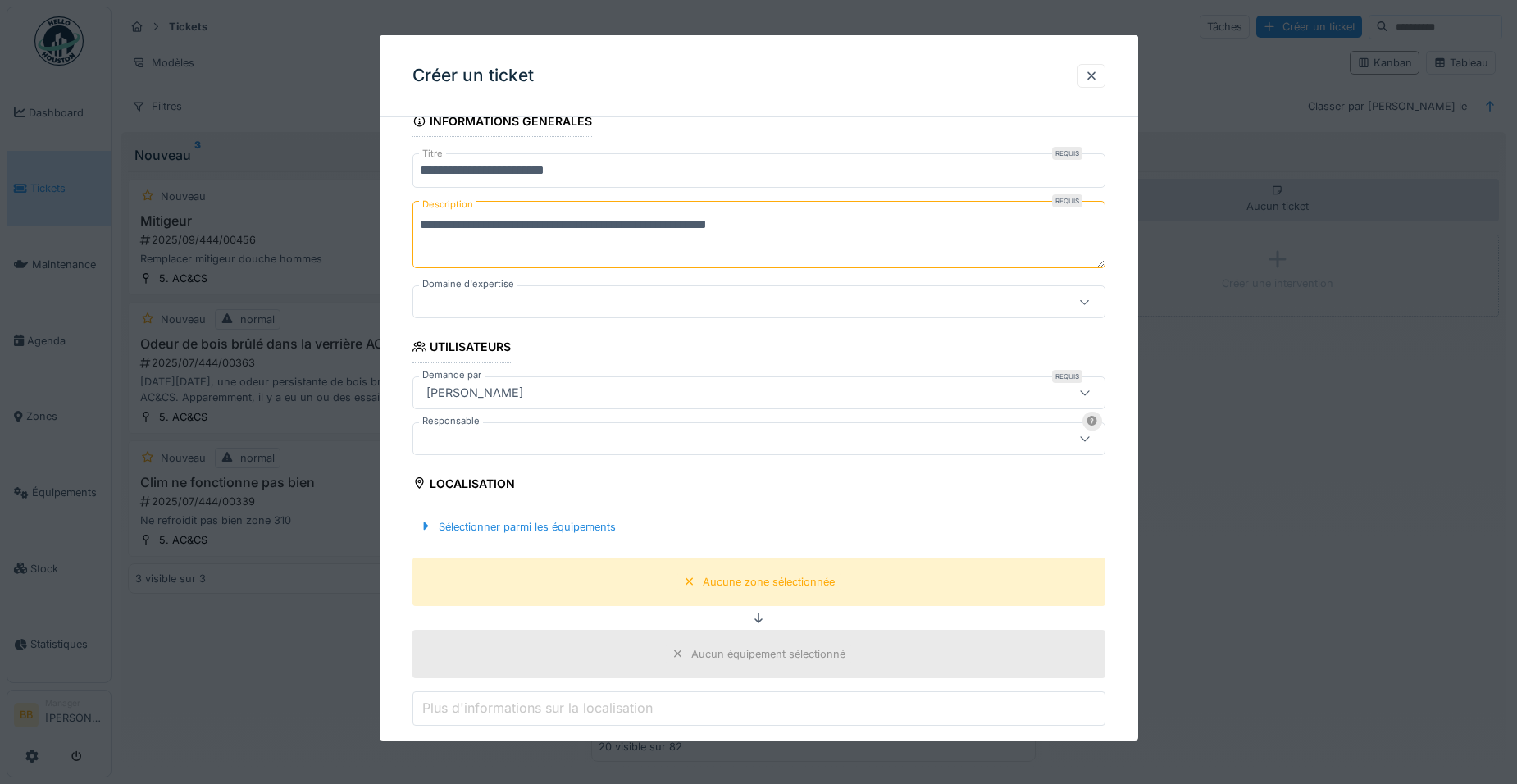
type textarea "**********"
click at [533, 314] on div at bounding box center [759, 302] width 693 height 33
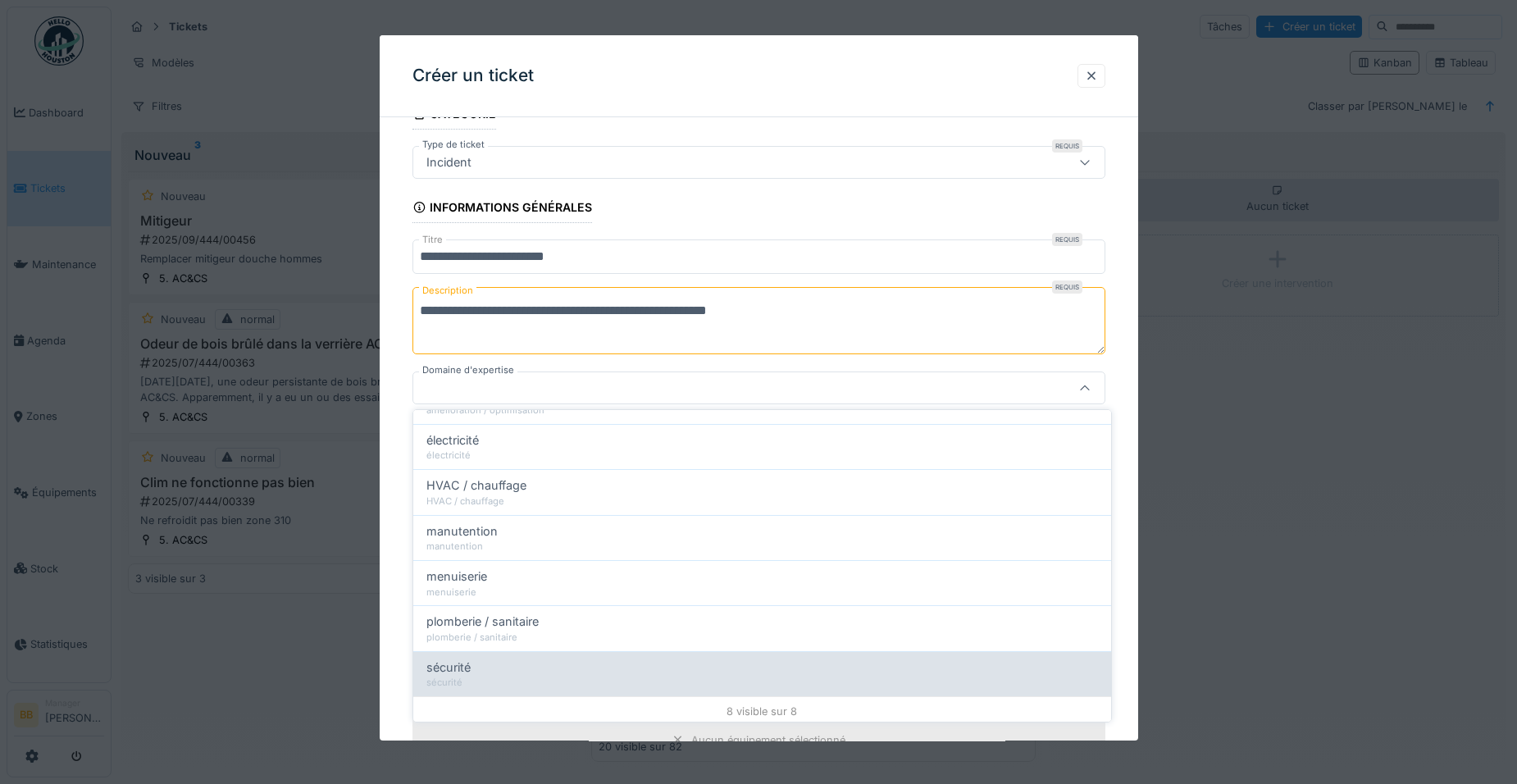
click at [482, 665] on div "sécurité" at bounding box center [762, 668] width 671 height 18
type input "****"
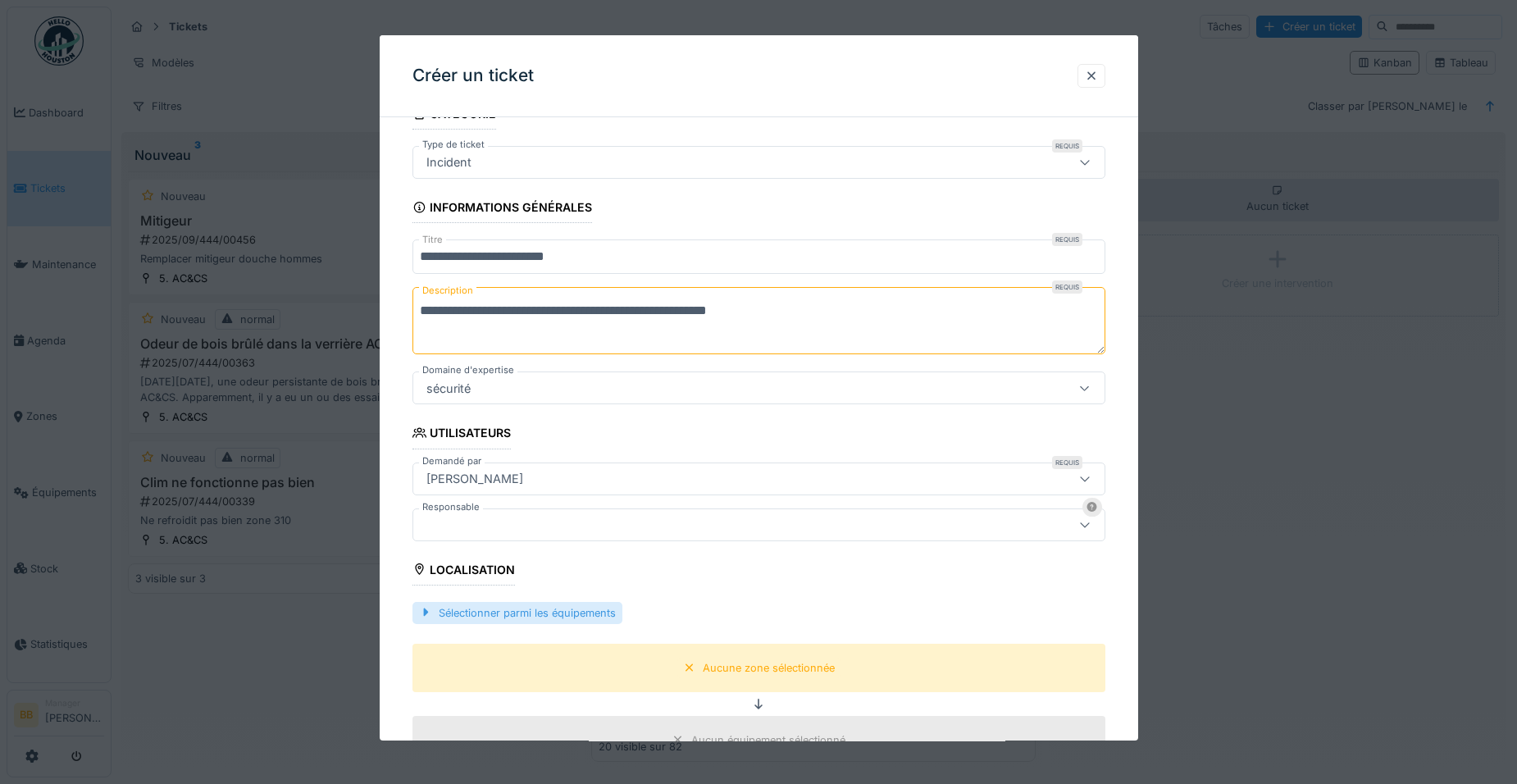
click at [482, 610] on div "Sélectionner parmi les équipements" at bounding box center [517, 613] width 210 height 22
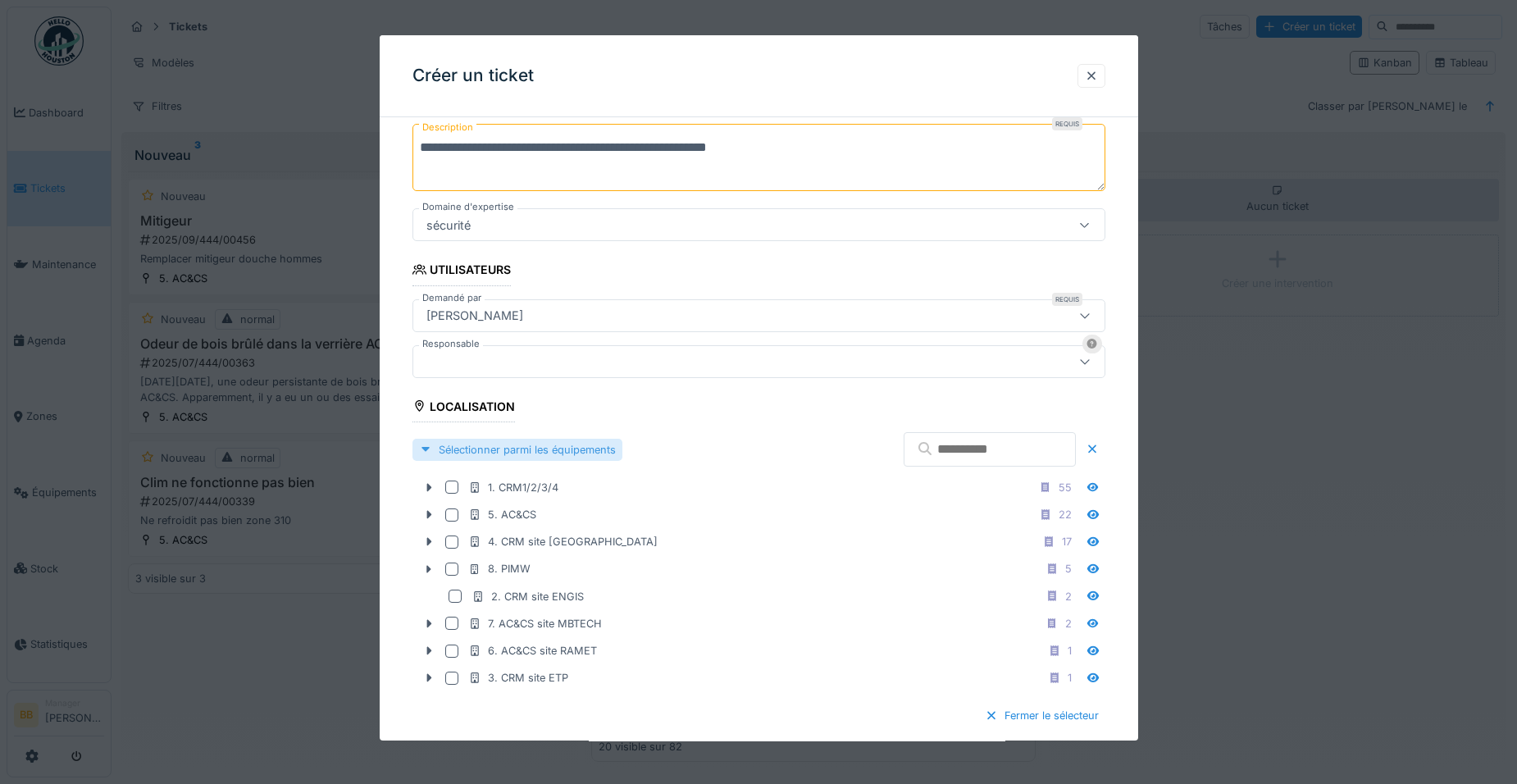
scroll to position [242, 0]
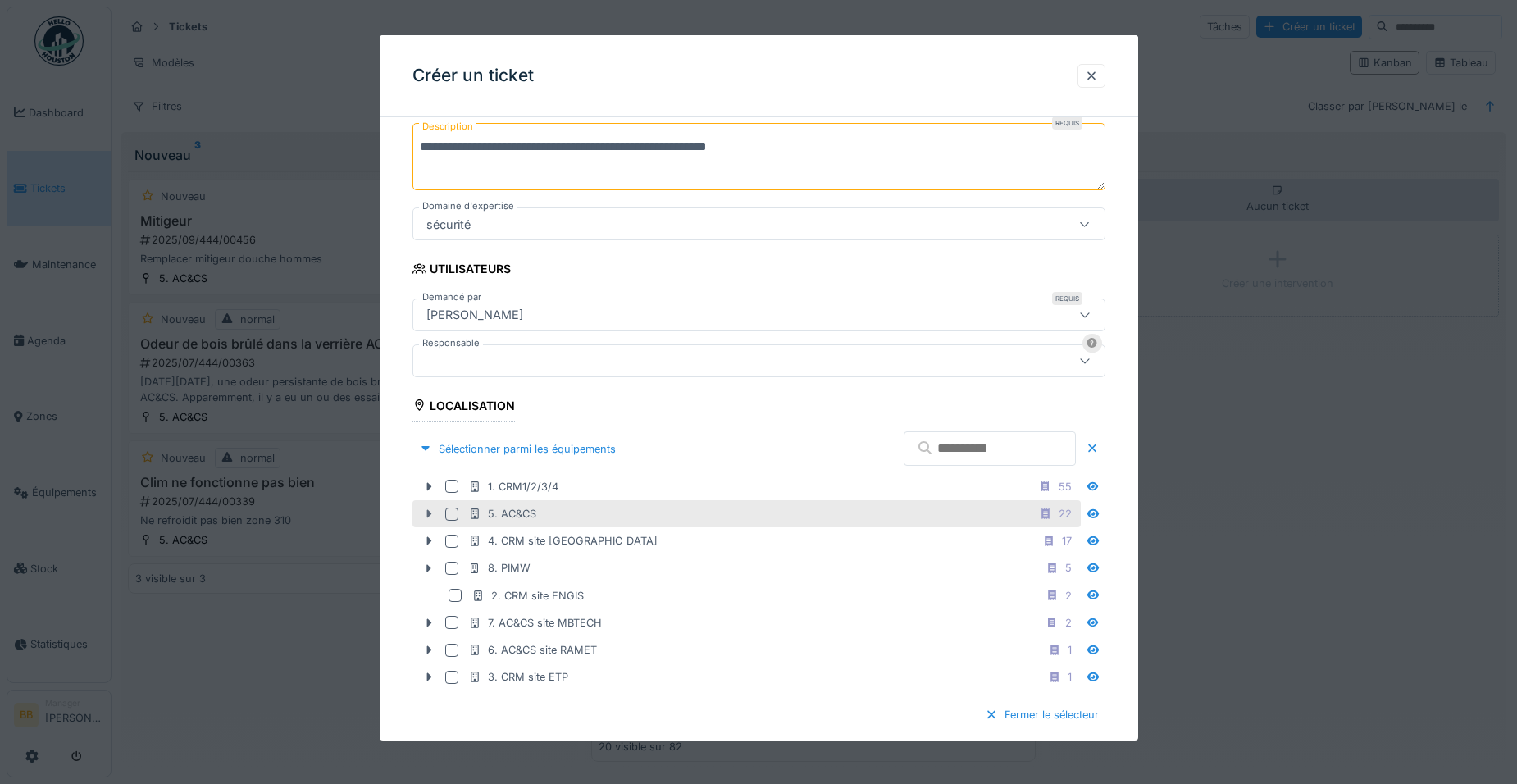
click at [435, 516] on icon at bounding box center [429, 514] width 13 height 11
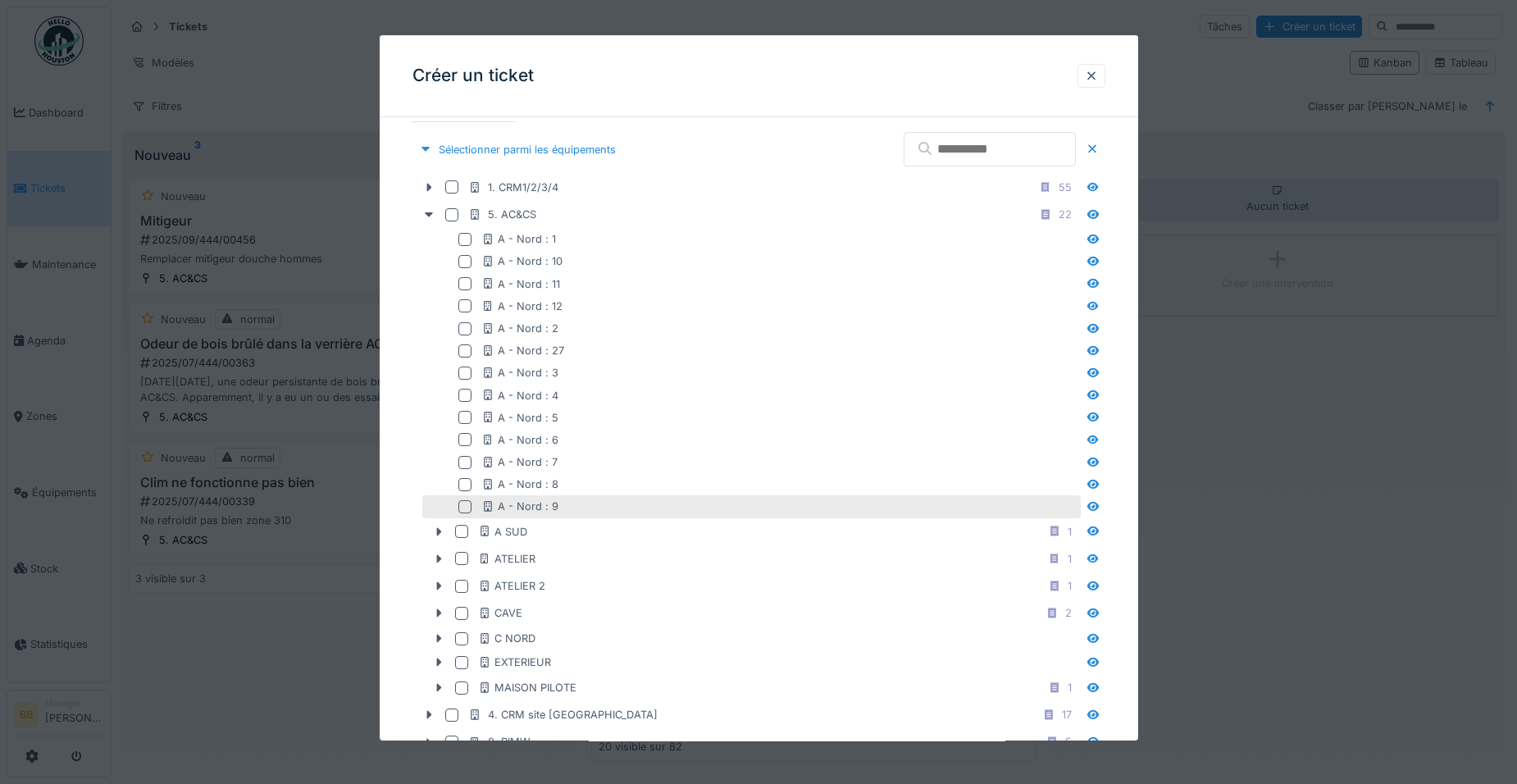
scroll to position [570, 0]
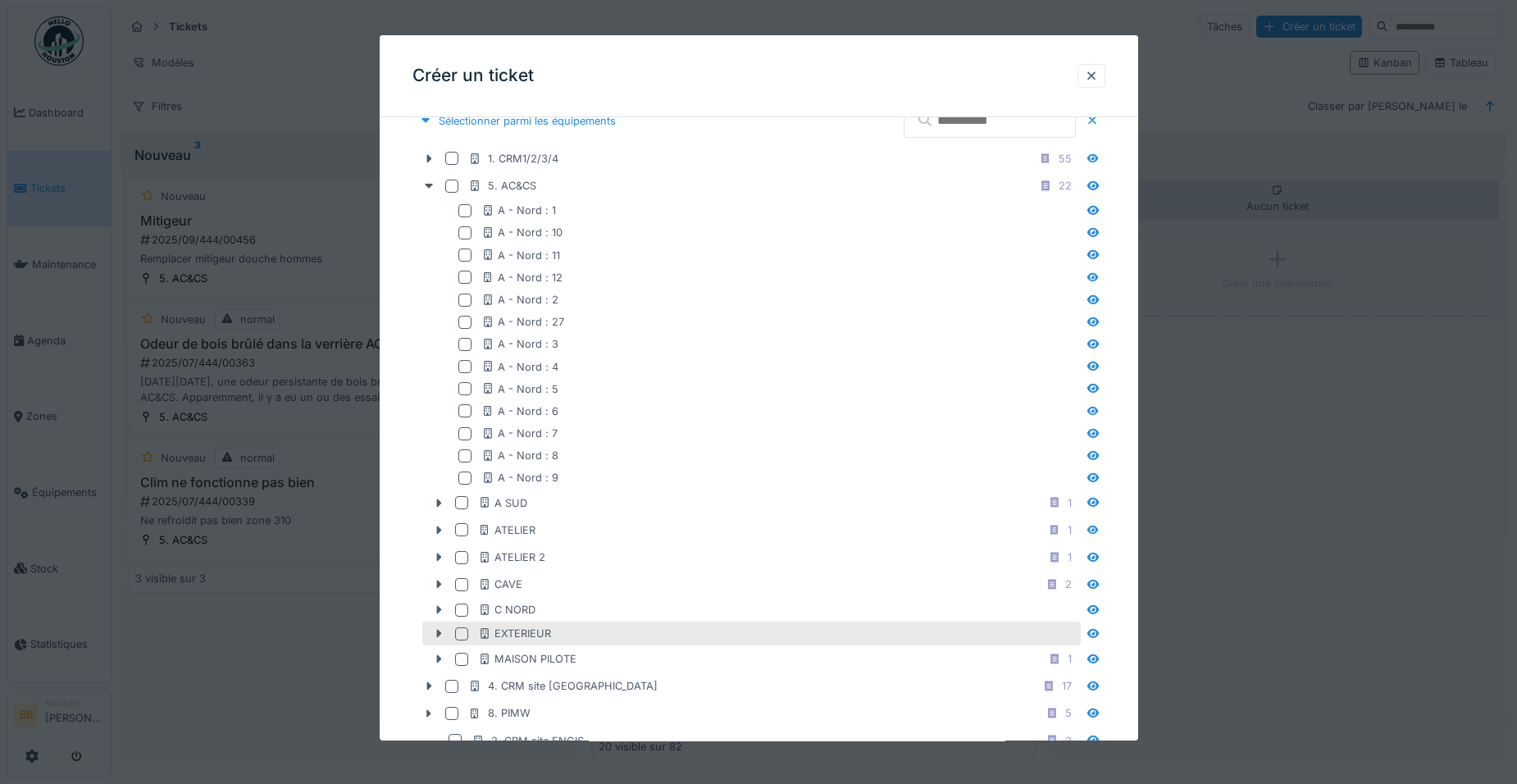
click at [460, 634] on div at bounding box center [461, 634] width 13 height 13
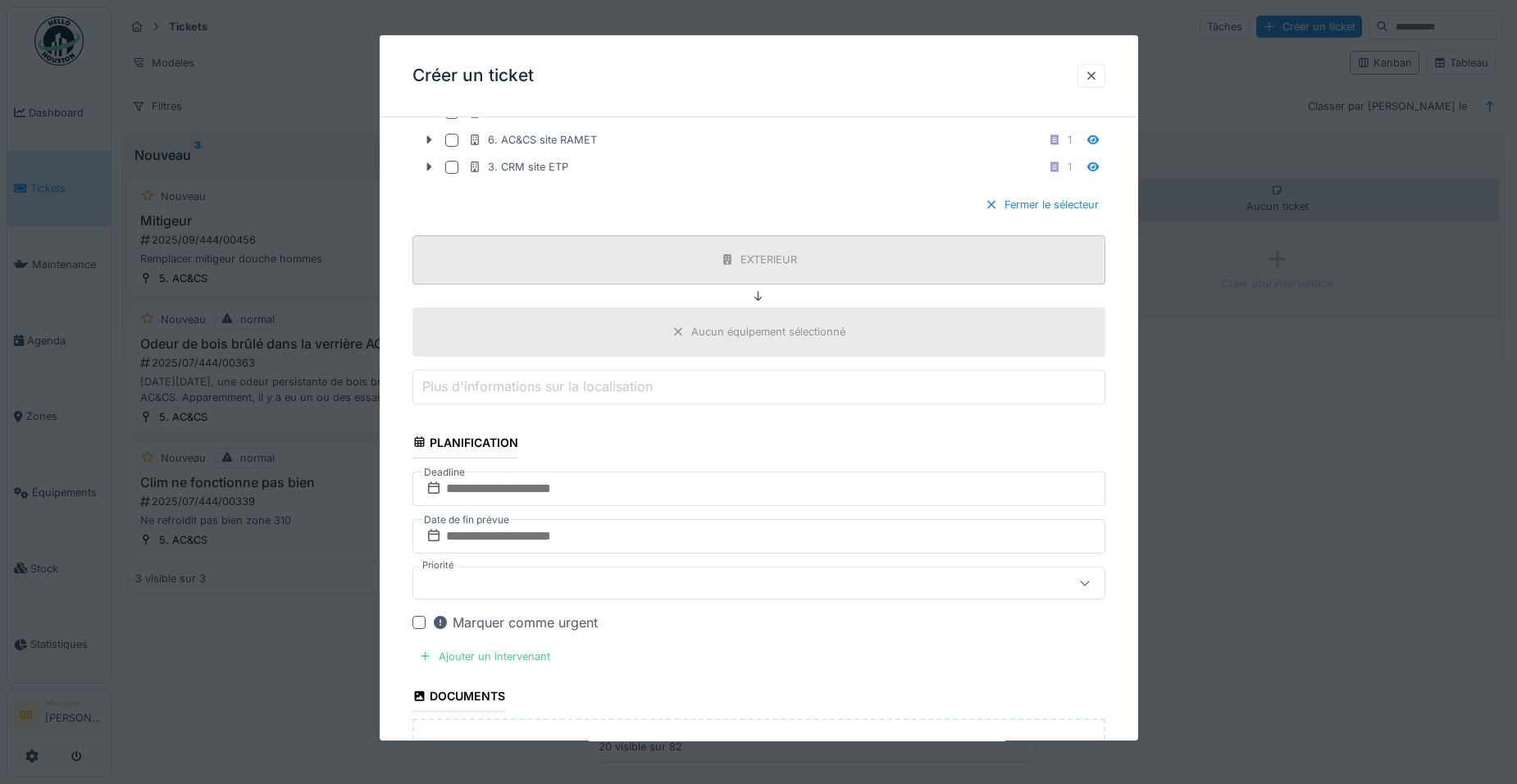
scroll to position [1226, 0]
click at [547, 484] on input "text" at bounding box center [759, 488] width 693 height 34
click at [780, 669] on div "26" at bounding box center [788, 676] width 22 height 22
click at [533, 656] on div "Ajouter un intervenant" at bounding box center [484, 655] width 144 height 22
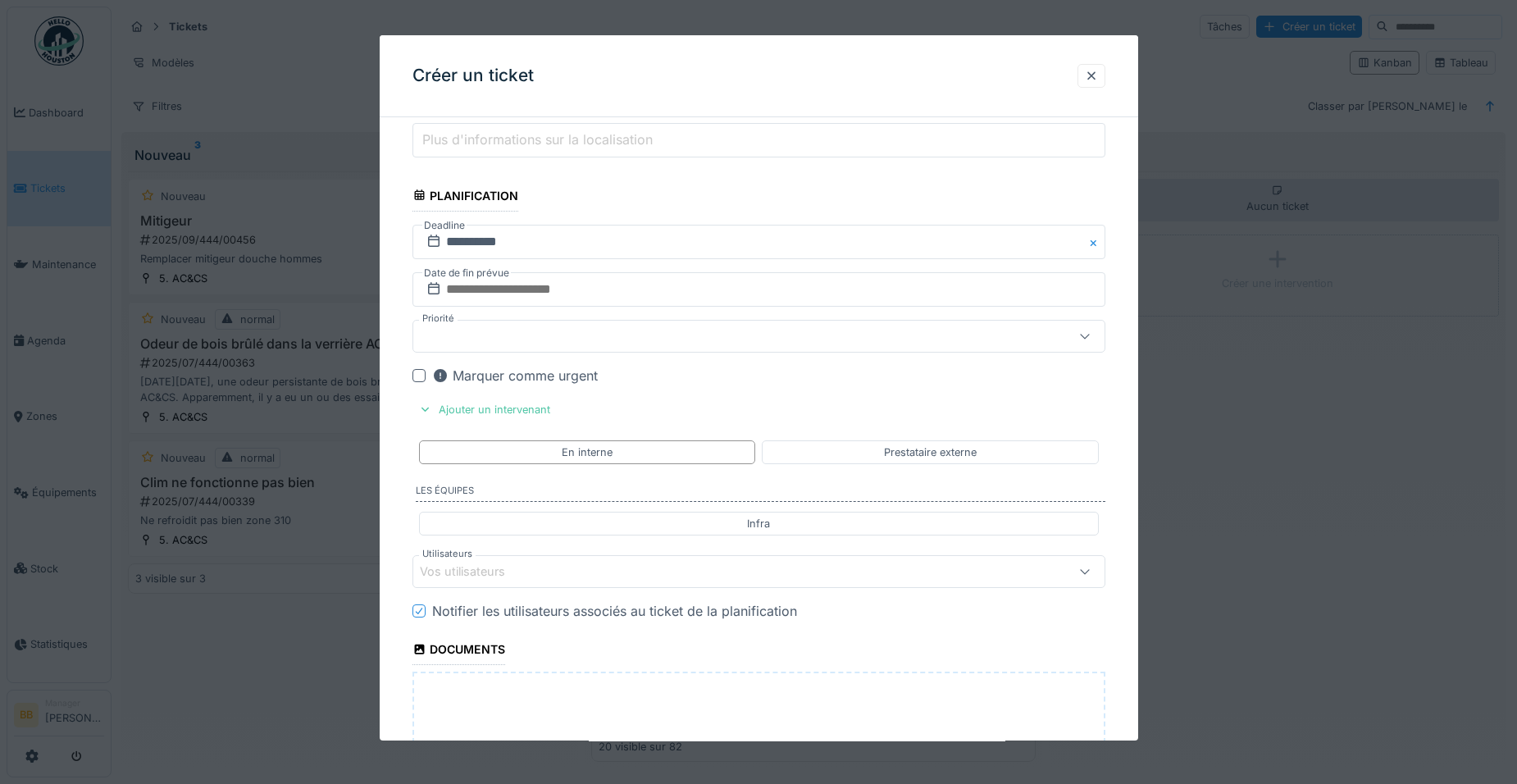
click at [632, 574] on div "Vos utilisateurs" at bounding box center [718, 572] width 597 height 18
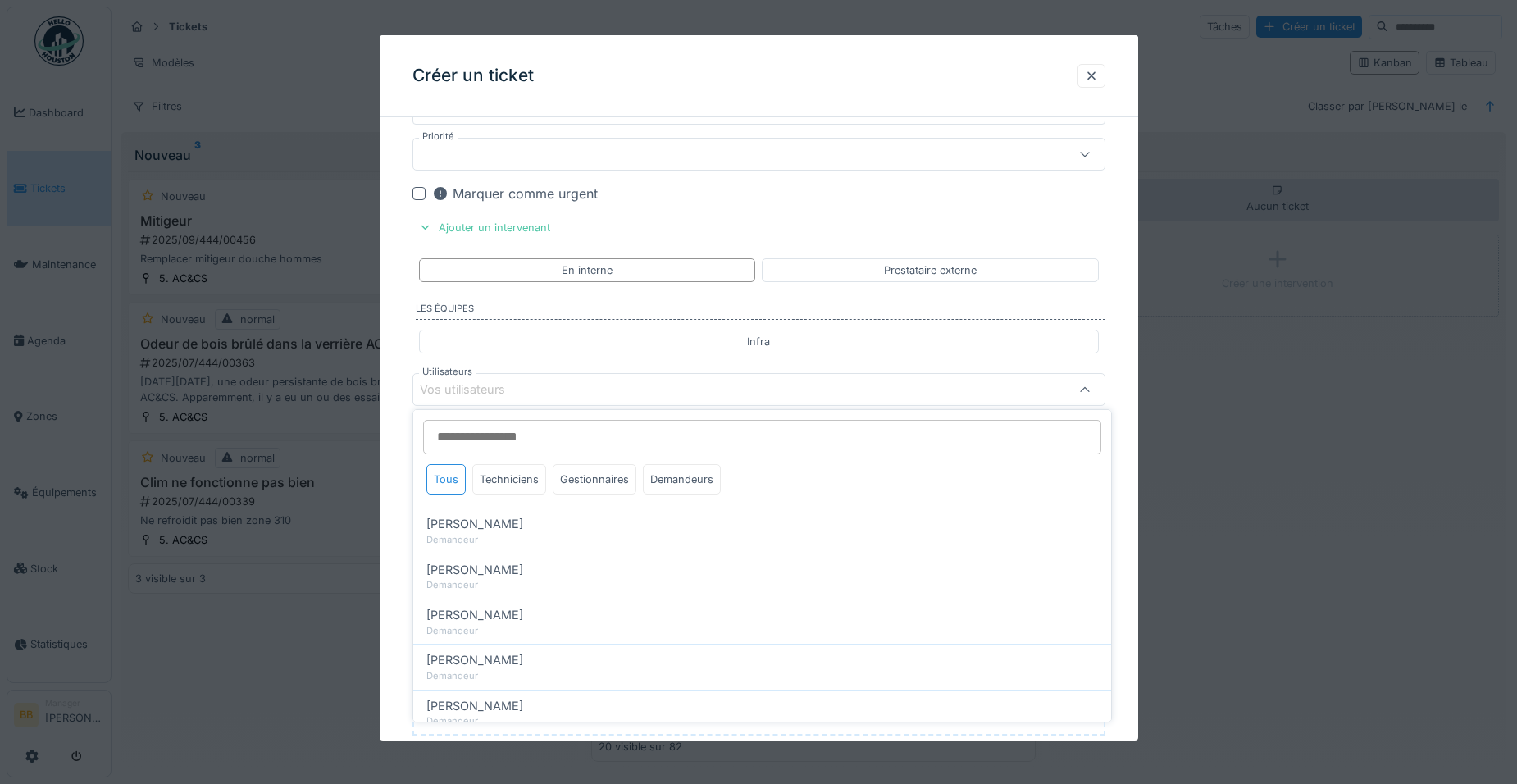
scroll to position [1656, 0]
click at [523, 485] on div "Techniciens" at bounding box center [509, 480] width 73 height 30
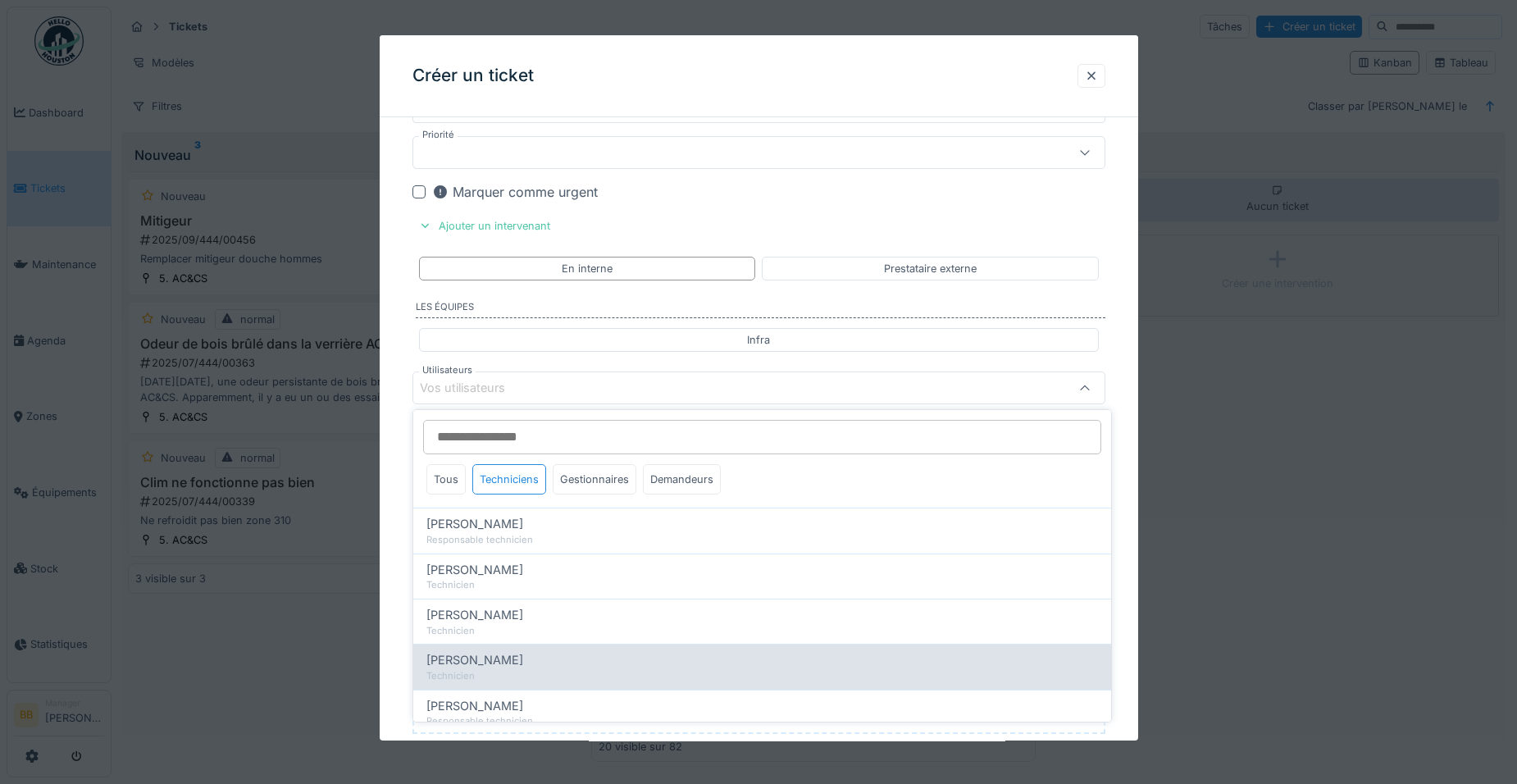
click at [487, 652] on span "Rodolphe Lise" at bounding box center [474, 660] width 97 height 18
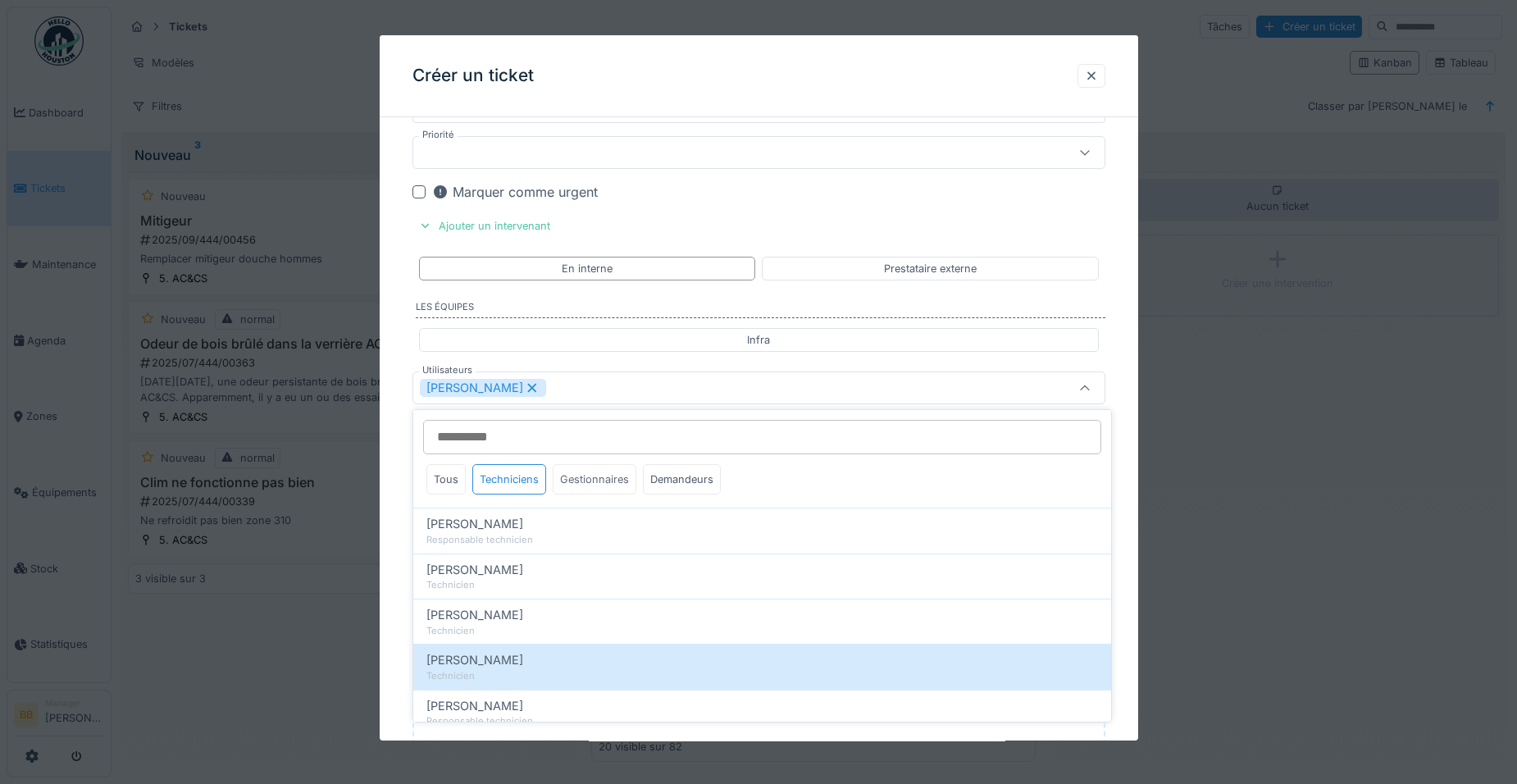
click at [566, 484] on div "Gestionnaires" at bounding box center [594, 480] width 83 height 30
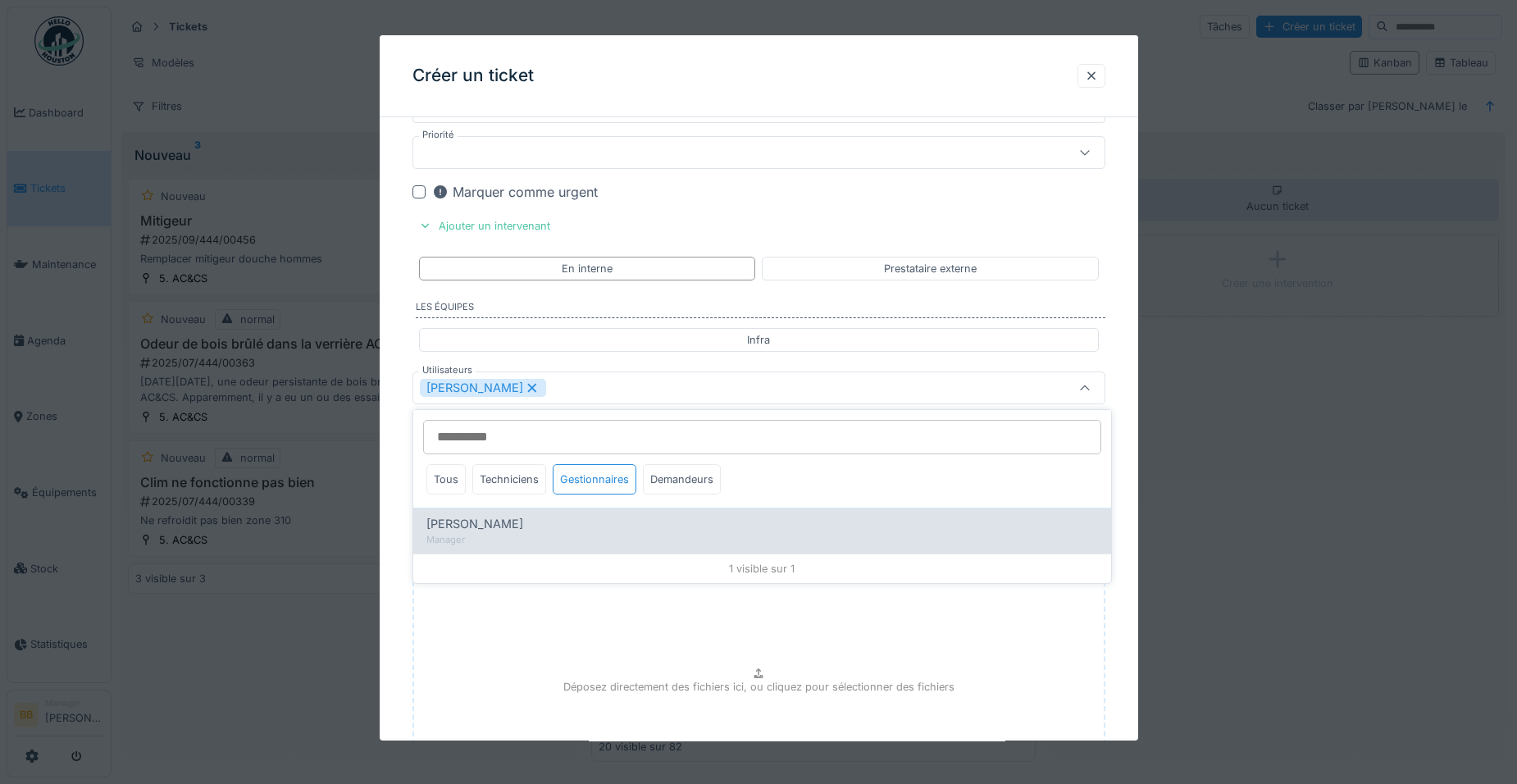
click at [549, 533] on div "Manager" at bounding box center [762, 541] width 671 height 14
type input "**********"
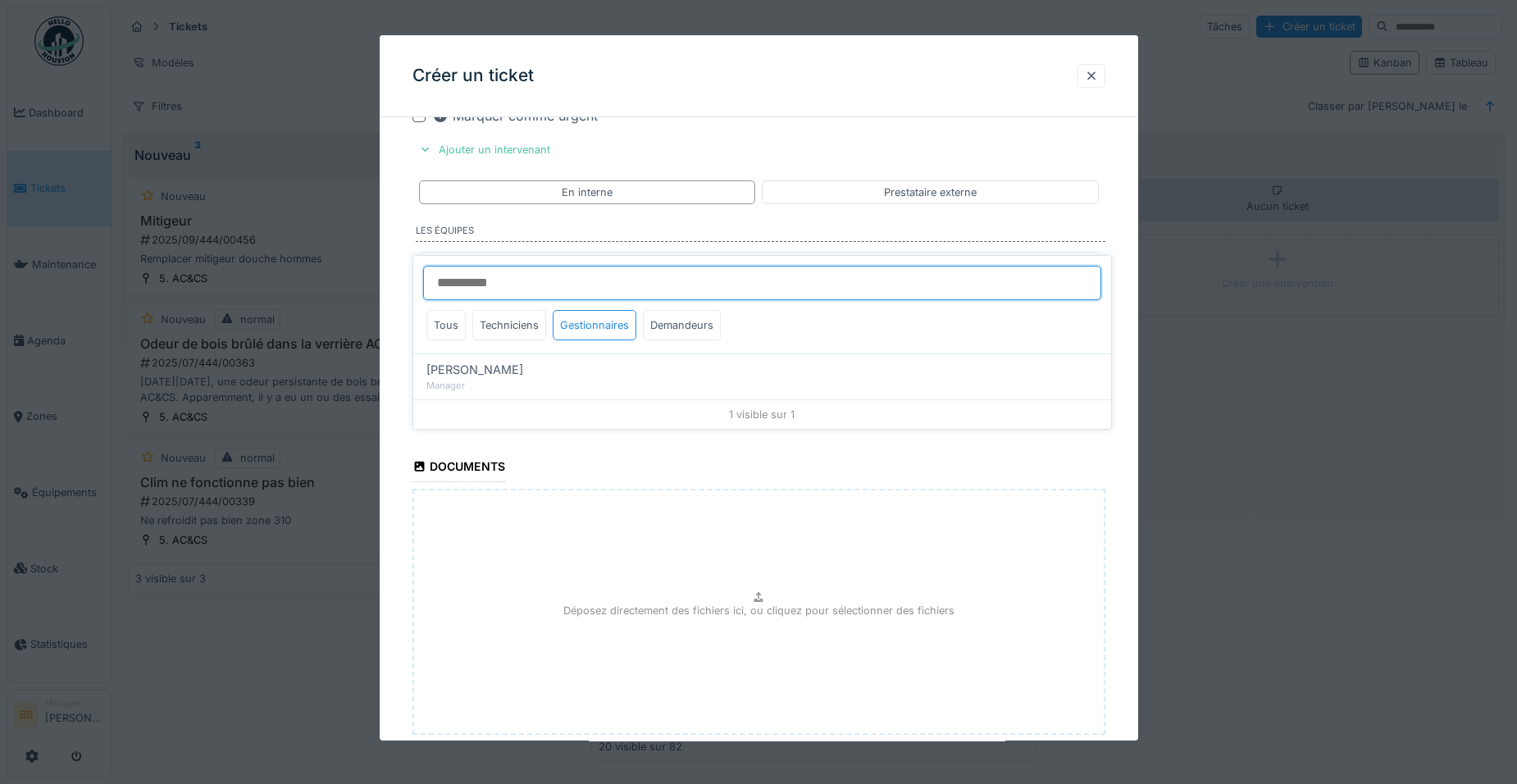
scroll to position [1833, 0]
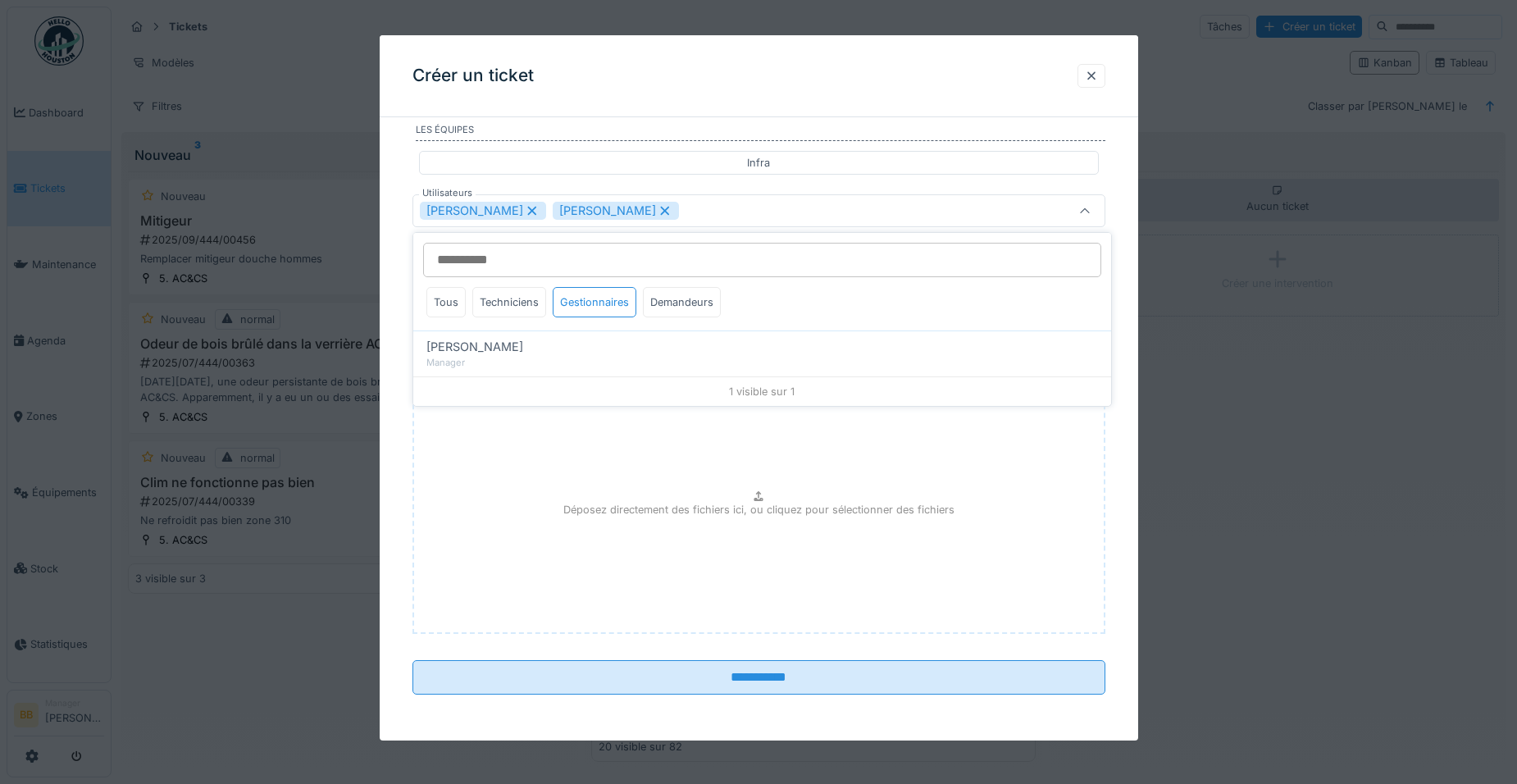
click at [839, 565] on div "Déposez directement des fichiers ici, ou cliquez pour sélectionner des fichiers" at bounding box center [759, 510] width 693 height 246
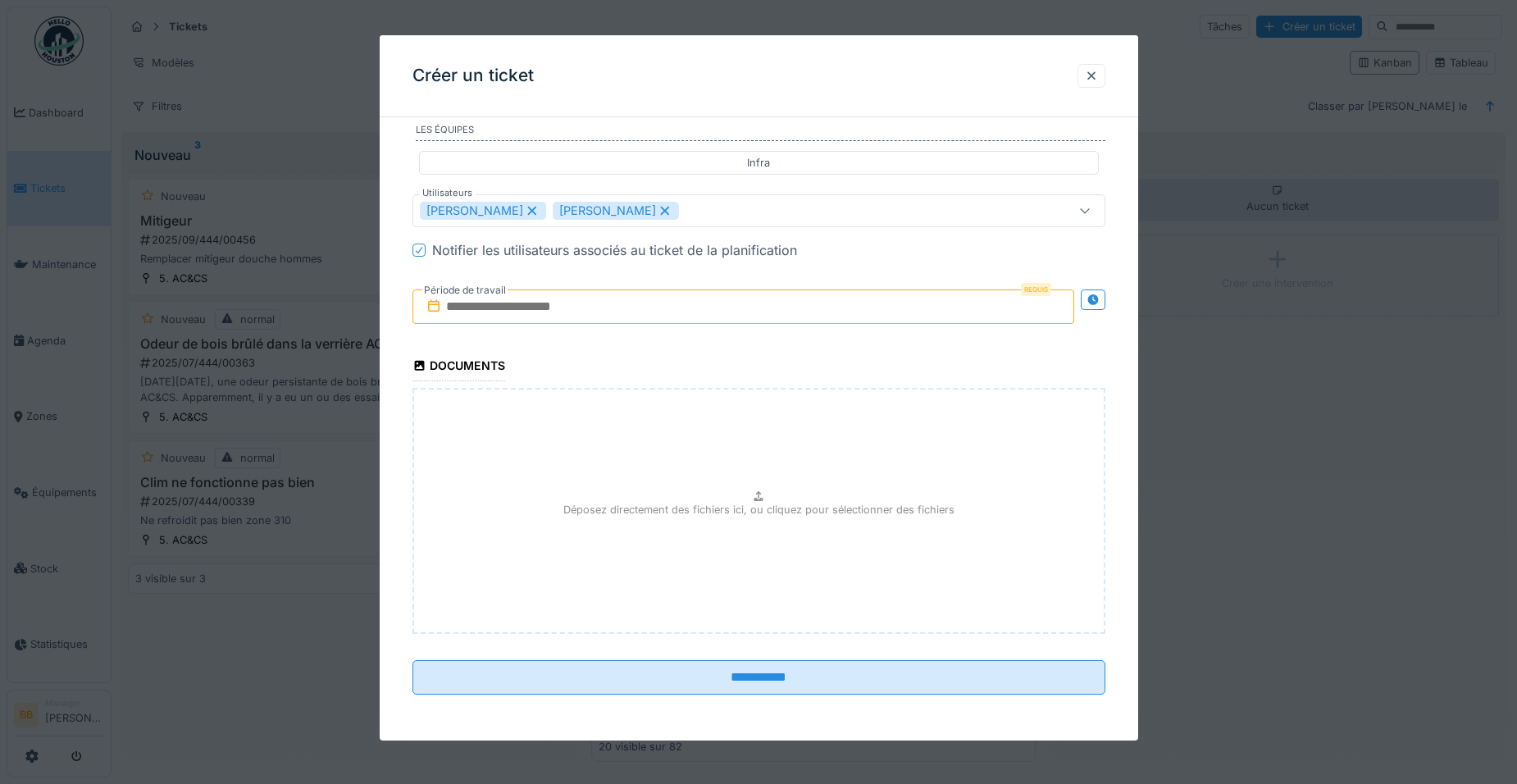
click at [795, 312] on input "text" at bounding box center [743, 306] width 661 height 34
click at [768, 455] on div "15 16 17 18 19 20 21" at bounding box center [746, 467] width 186 height 28
click at [770, 516] on div "3" at bounding box center [771, 522] width 22 height 22
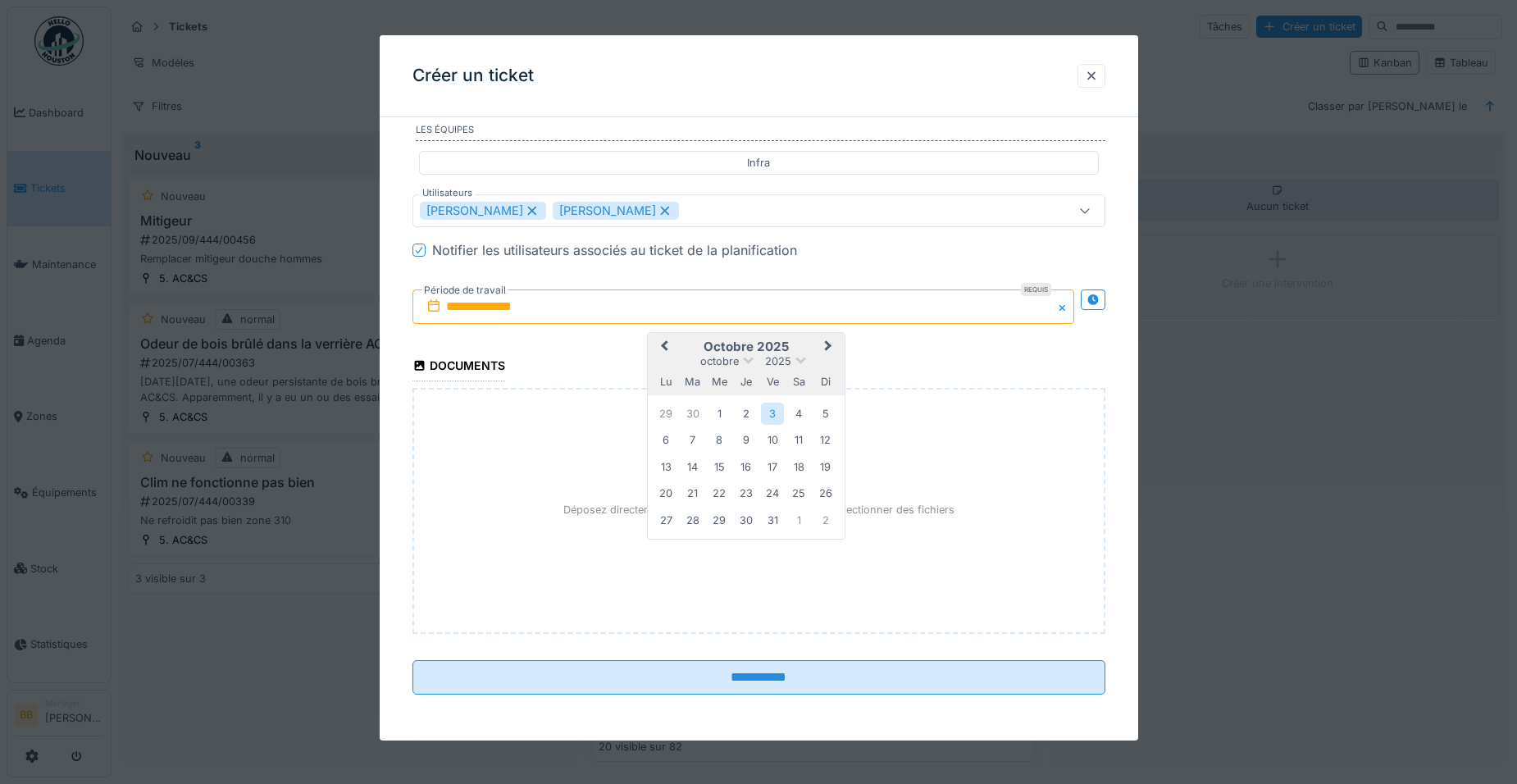
click at [662, 348] on button "Previous Month" at bounding box center [662, 347] width 26 height 26
click at [772, 464] on div "19" at bounding box center [771, 467] width 22 height 24
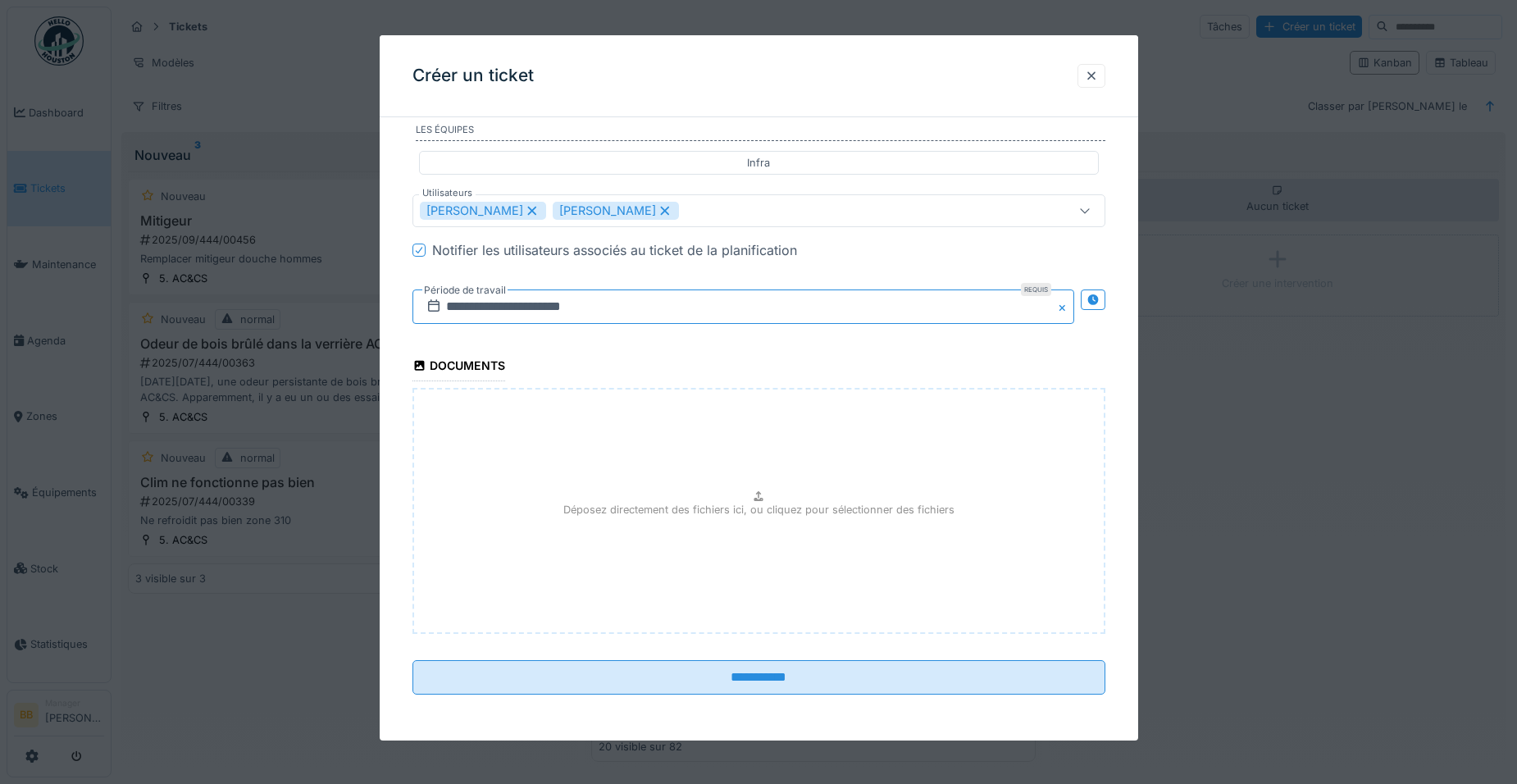
click at [759, 318] on input "**********" at bounding box center [743, 306] width 661 height 34
drag, startPoint x: 659, startPoint y: 313, endPoint x: 533, endPoint y: 308, distance: 126.1
click at [533, 308] on input "**********" at bounding box center [743, 306] width 661 height 34
type input "**********"
click at [413, 660] on input "**********" at bounding box center [759, 677] width 693 height 34
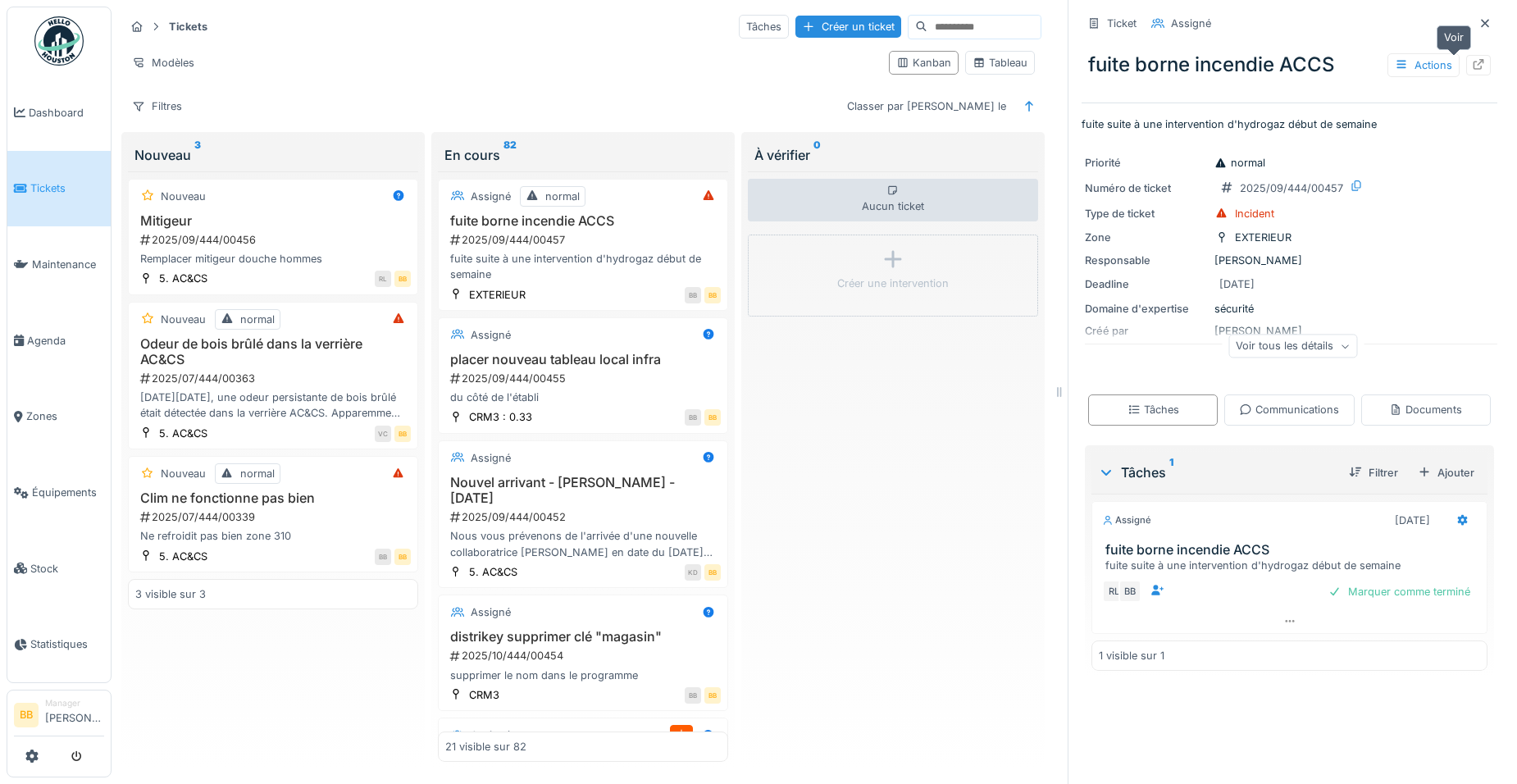
click at [1466, 73] on div at bounding box center [1478, 64] width 24 height 21
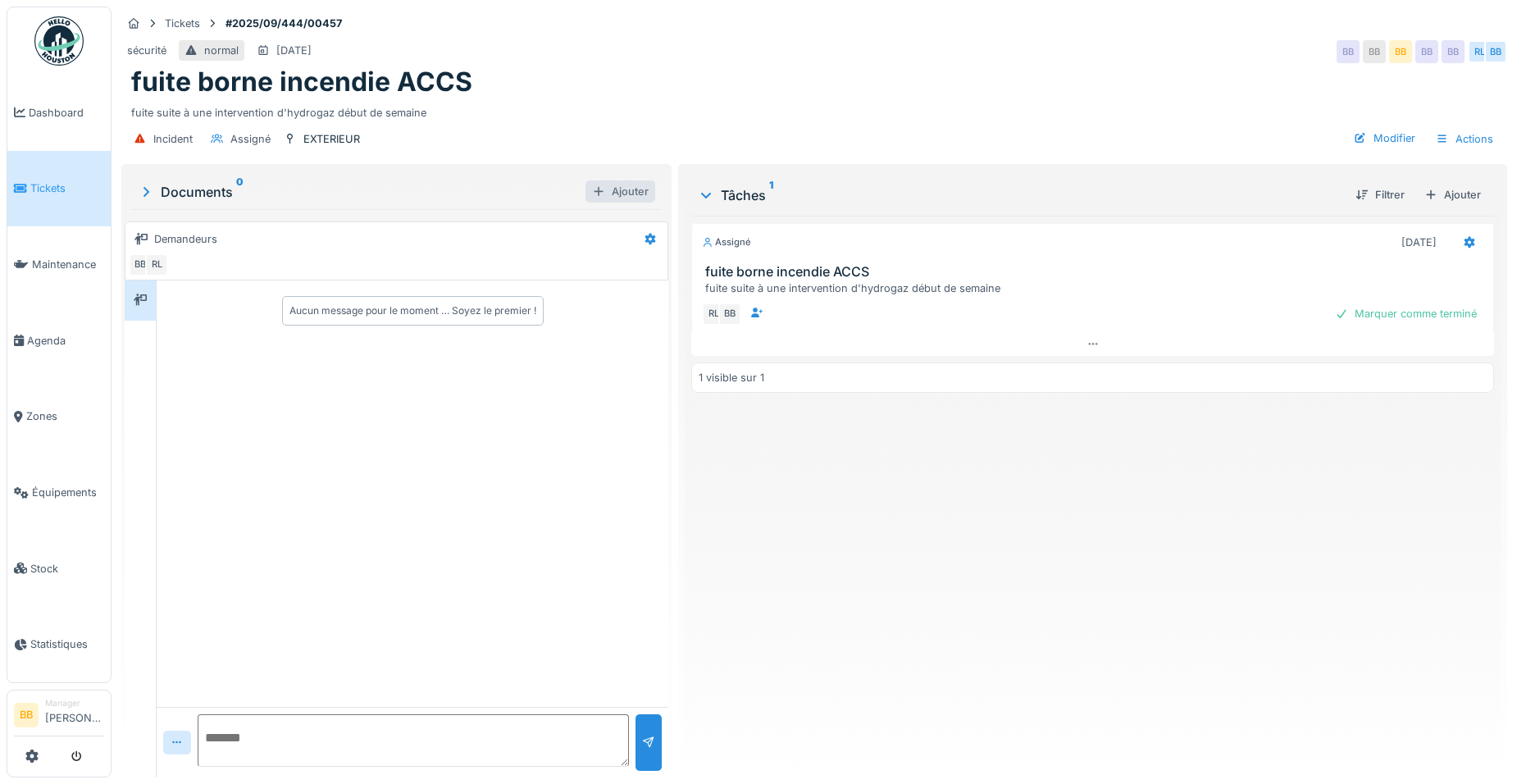
click at [612, 189] on div "Ajouter" at bounding box center [620, 192] width 70 height 22
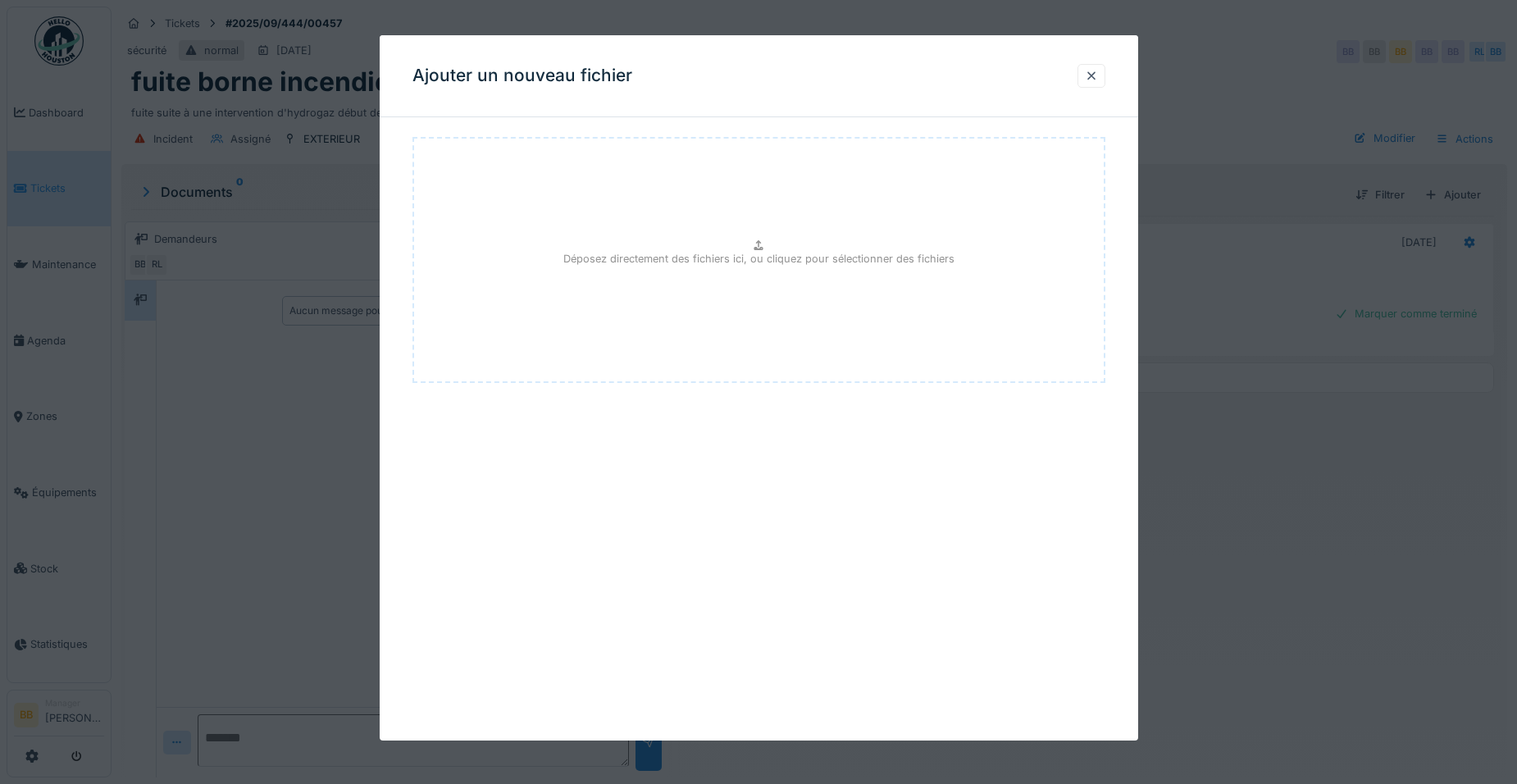
click at [615, 202] on div "Déposez directement des fichiers ici, ou cliquez pour sélectionner des fichiers" at bounding box center [759, 260] width 693 height 246
type input "**********"
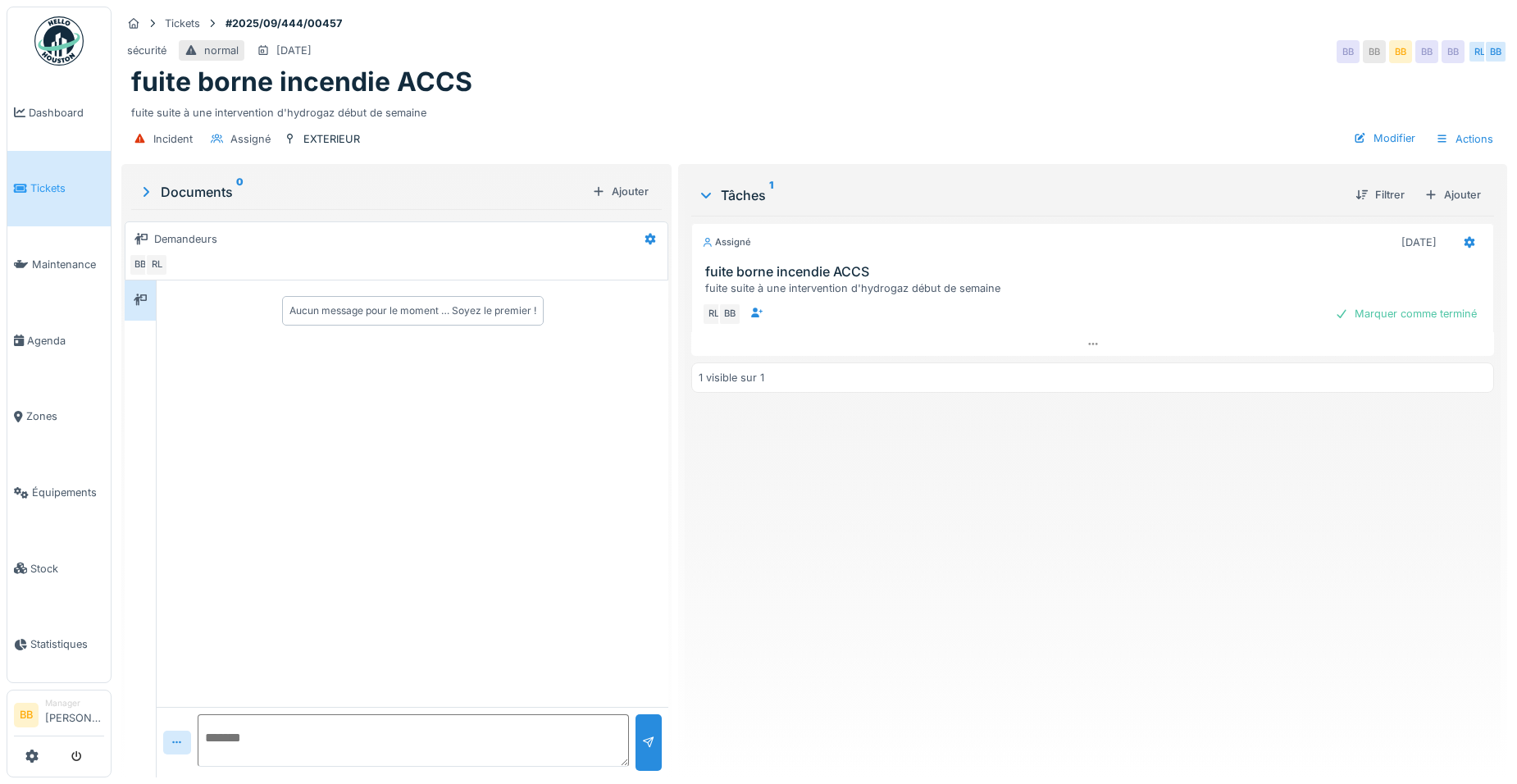
click at [279, 735] on textarea at bounding box center [413, 740] width 431 height 53
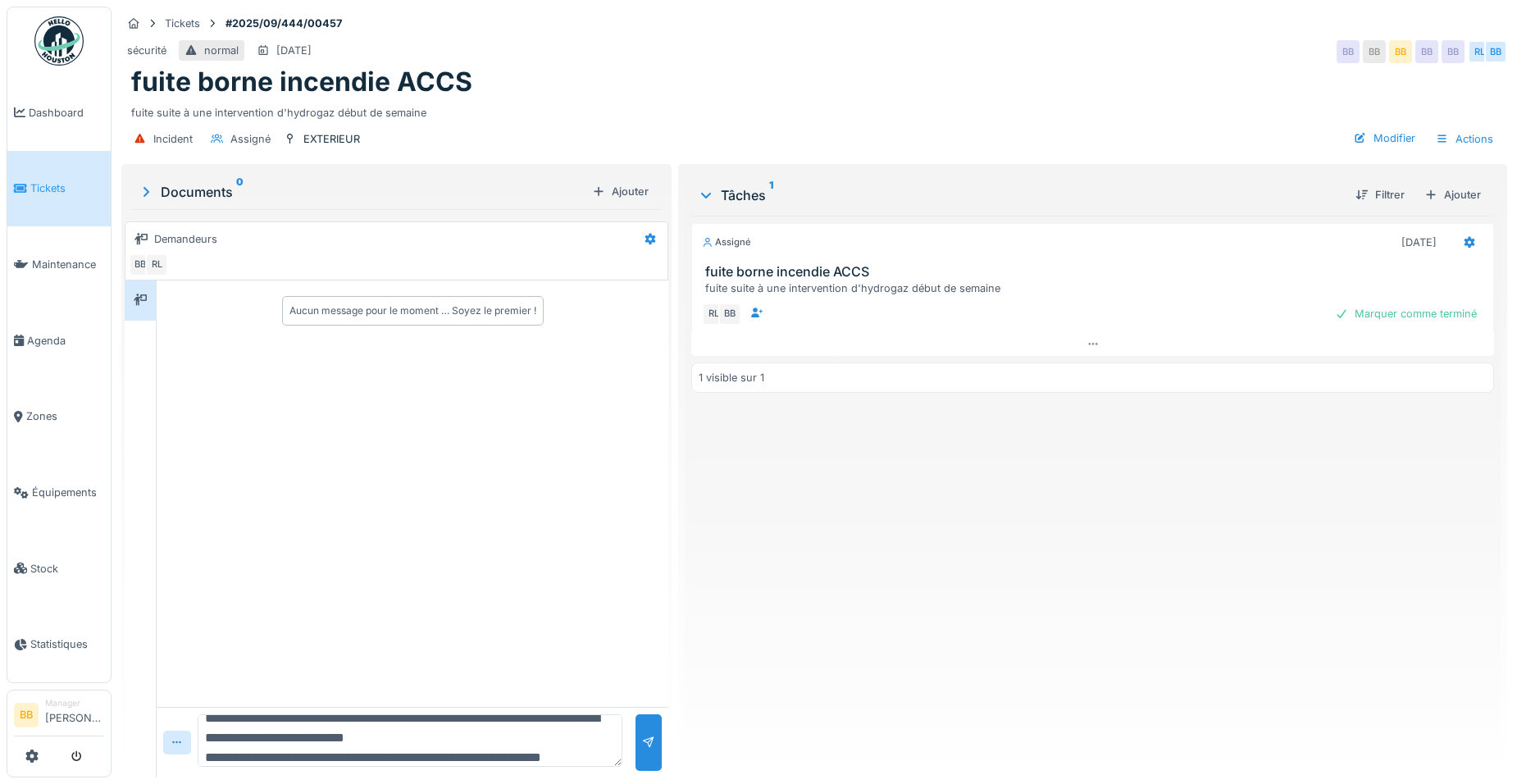
scroll to position [39, 0]
type textarea "**********"
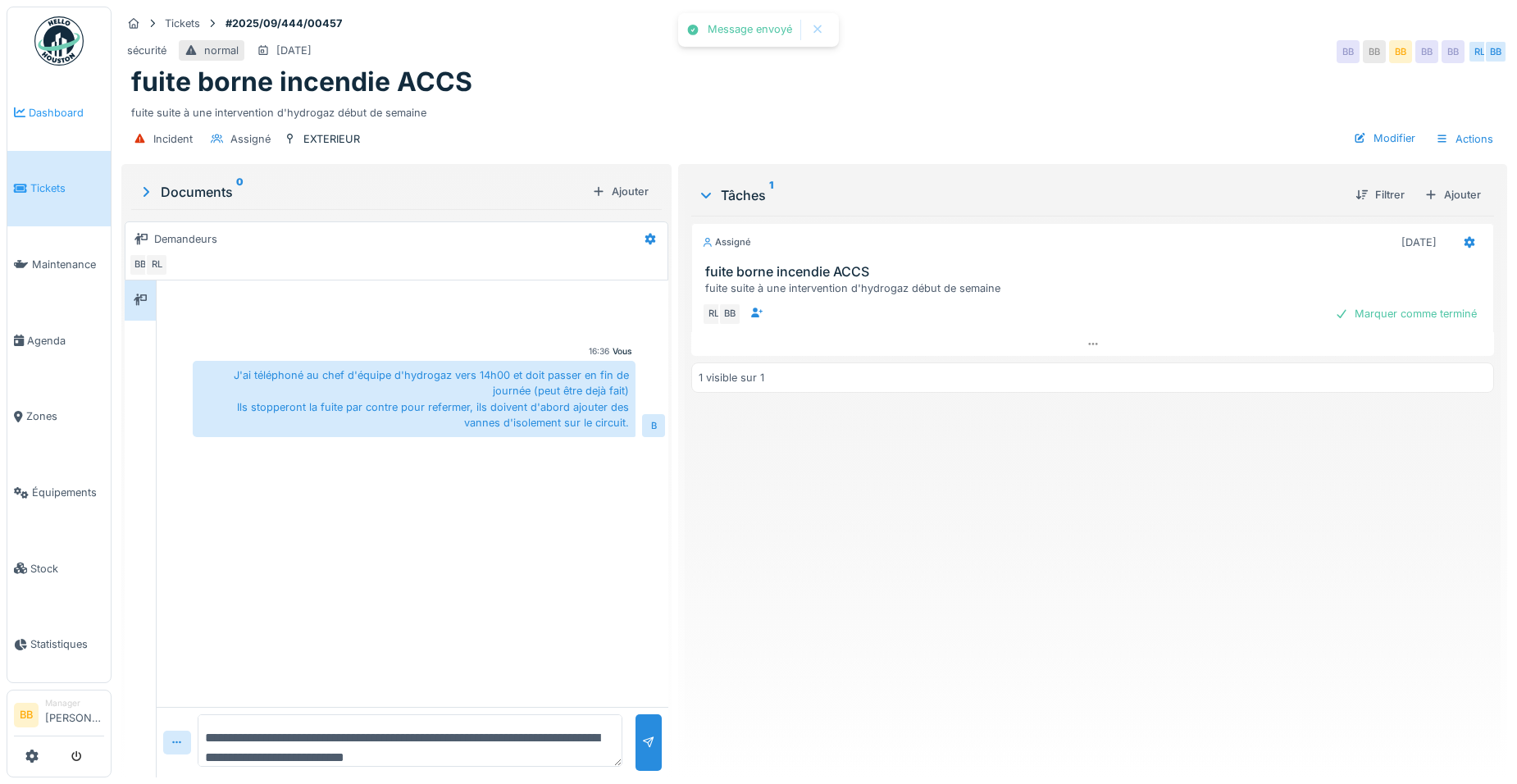
click at [36, 117] on span "Dashboard" at bounding box center [66, 112] width 75 height 15
